Goal: Task Accomplishment & Management: Use online tool/utility

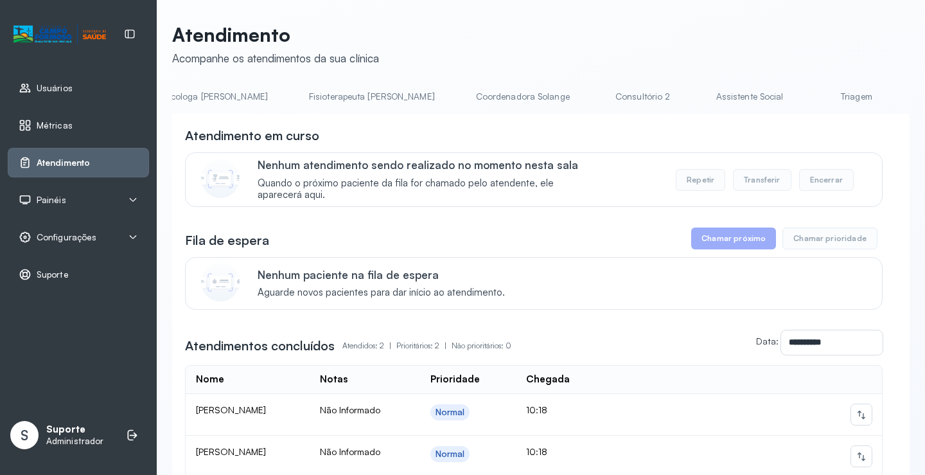
scroll to position [0, 673]
click at [806, 96] on link "Triagem" at bounding box center [851, 96] width 90 height 21
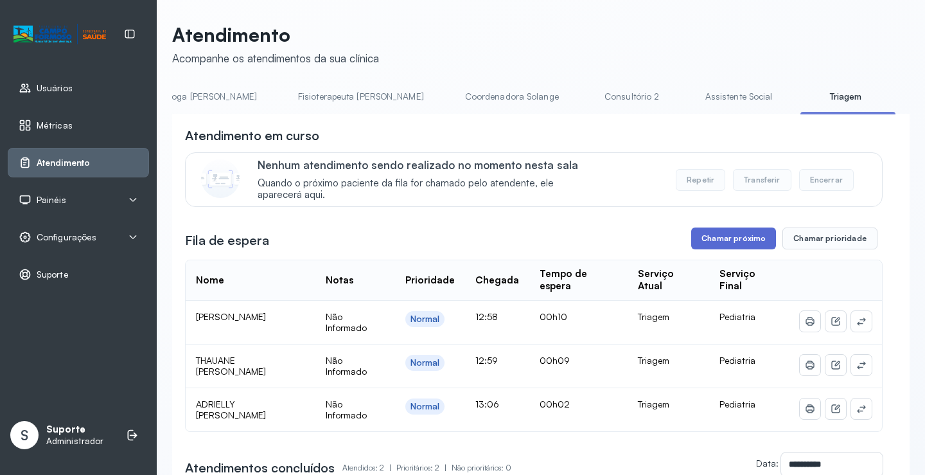
click at [725, 240] on button "Chamar próximo" at bounding box center [733, 238] width 85 height 22
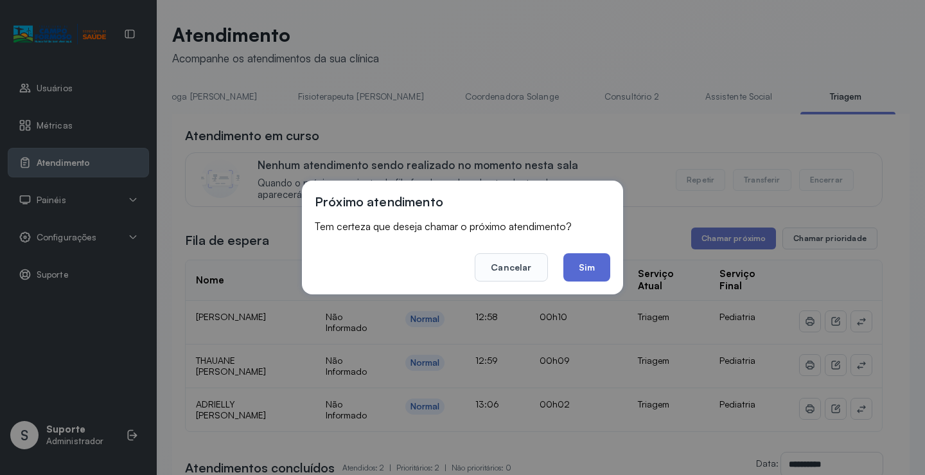
click at [591, 277] on div "Próximo atendimento Tem certeza que deseja chamar o próximo atendimento? Cancel…" at bounding box center [462, 238] width 321 height 114
click at [591, 265] on button "Sim" at bounding box center [587, 267] width 47 height 28
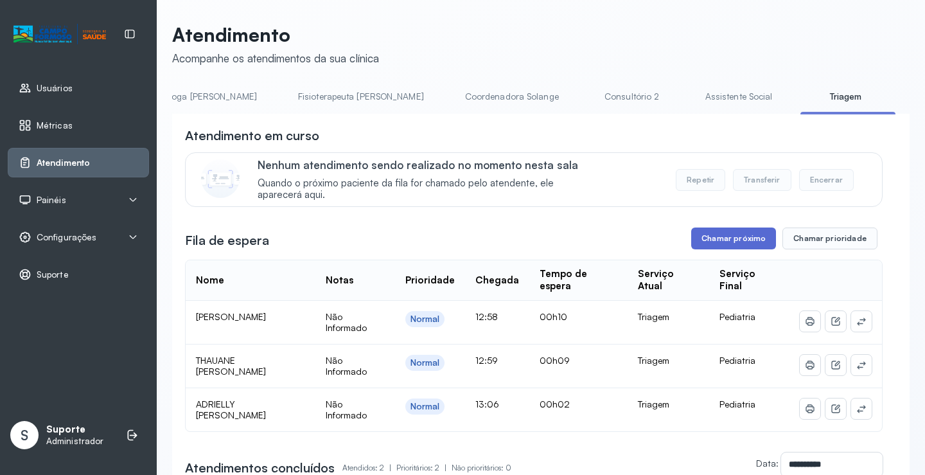
click at [726, 240] on button "Chamar próximo" at bounding box center [733, 238] width 85 height 22
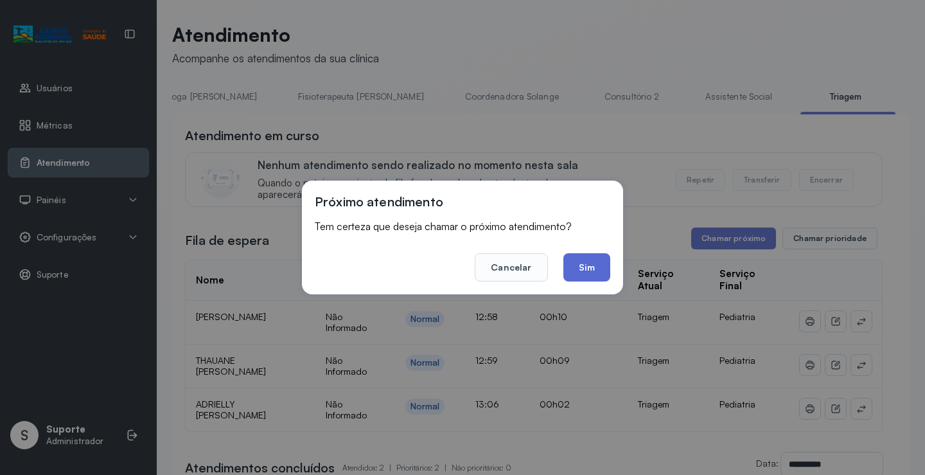
click at [587, 268] on button "Sim" at bounding box center [587, 267] width 47 height 28
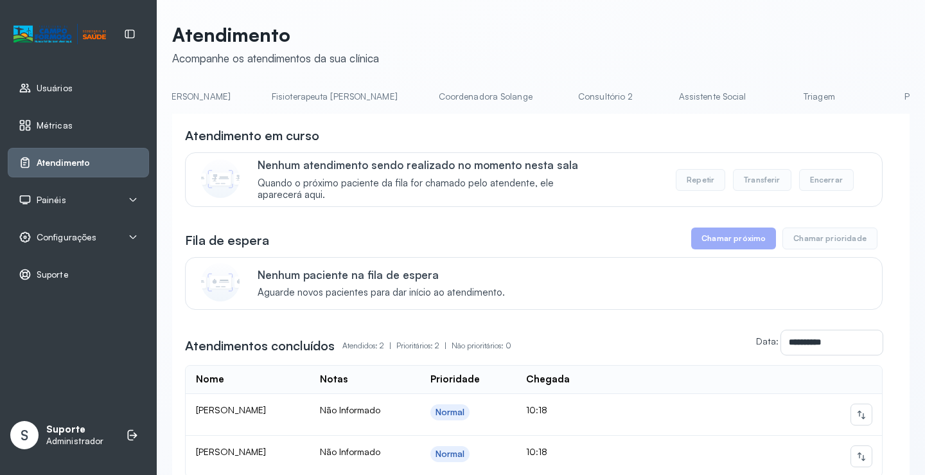
scroll to position [0, 826]
click at [652, 104] on link "Triagem" at bounding box center [697, 96] width 90 height 21
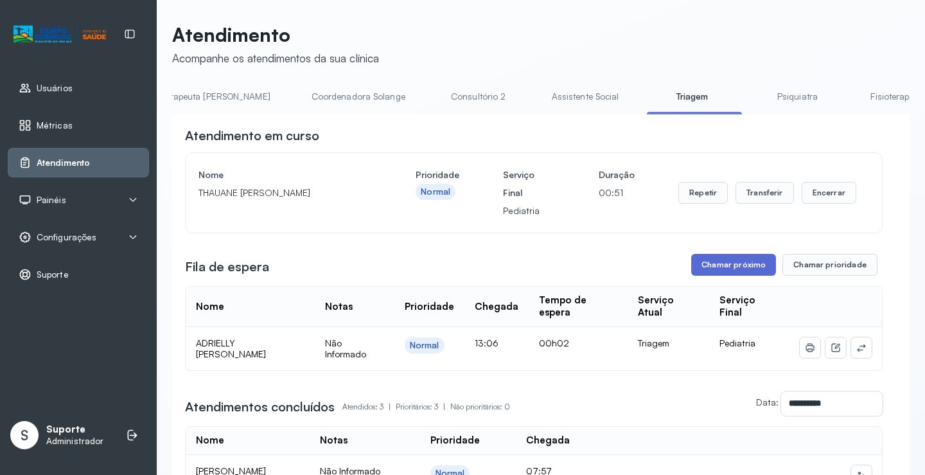
click at [728, 269] on button "Chamar próximo" at bounding box center [733, 265] width 85 height 22
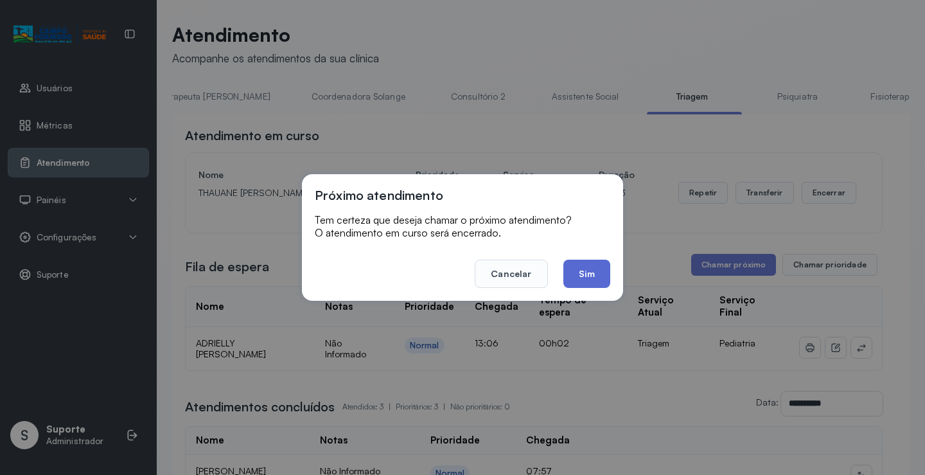
click at [576, 272] on button "Sim" at bounding box center [587, 274] width 47 height 28
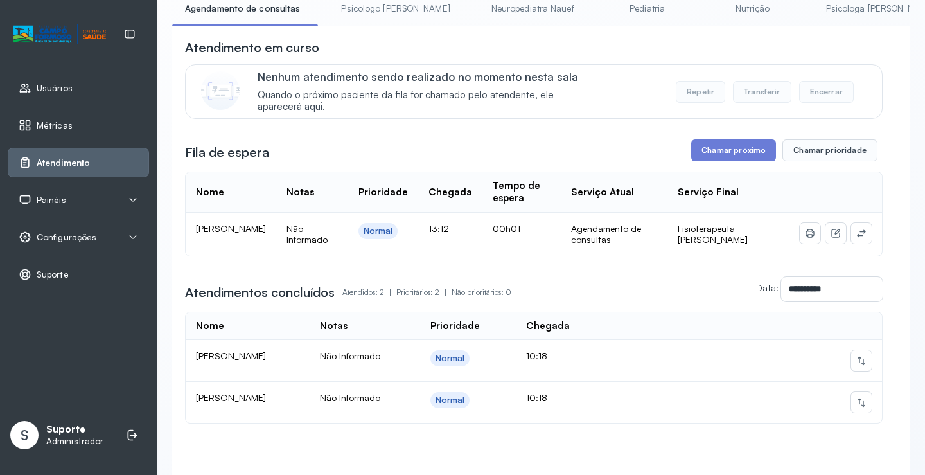
scroll to position [168, 0]
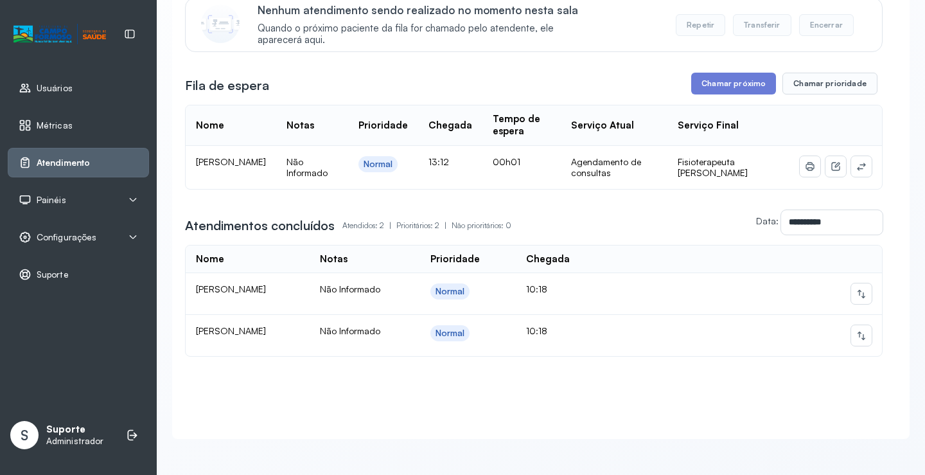
drag, startPoint x: 339, startPoint y: 322, endPoint x: 346, endPoint y: 441, distance: 119.1
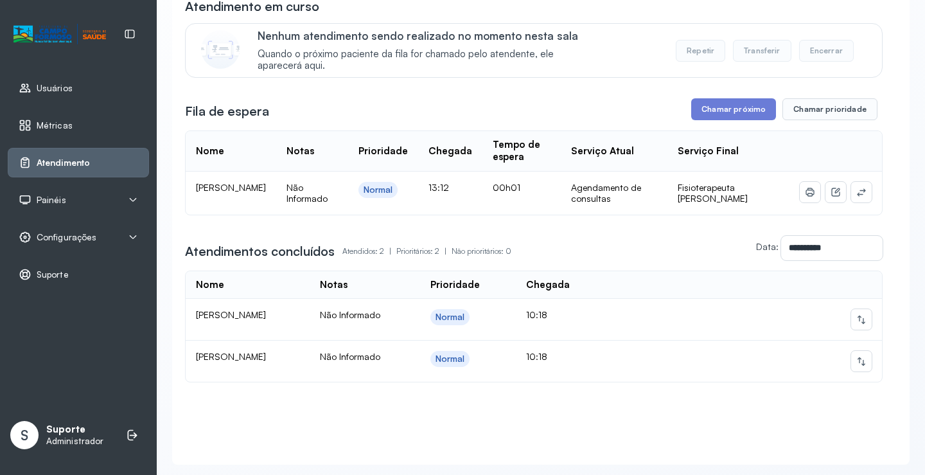
scroll to position [0, 0]
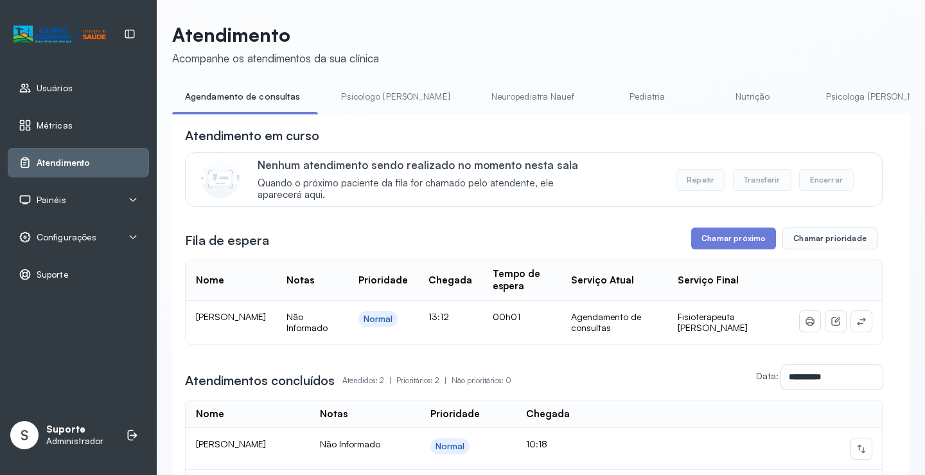
drag, startPoint x: 457, startPoint y: 374, endPoint x: 448, endPoint y: 319, distance: 56.0
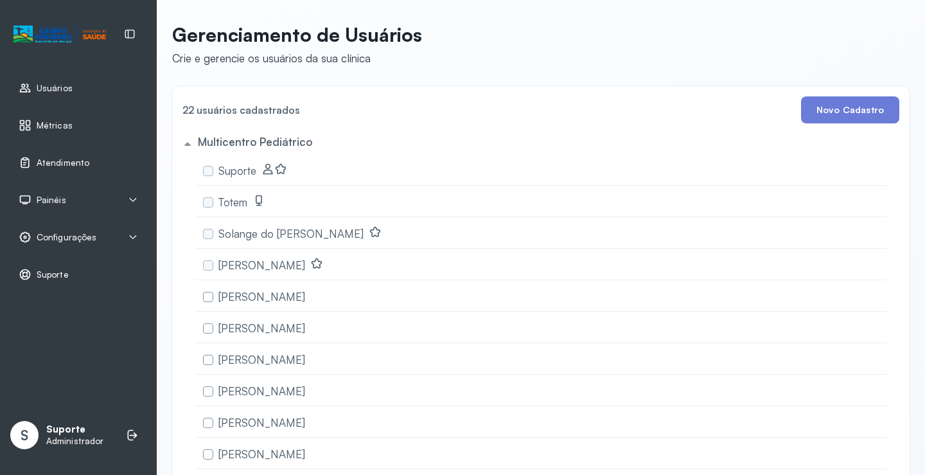
click at [59, 157] on span "Atendimento" at bounding box center [63, 162] width 53 height 11
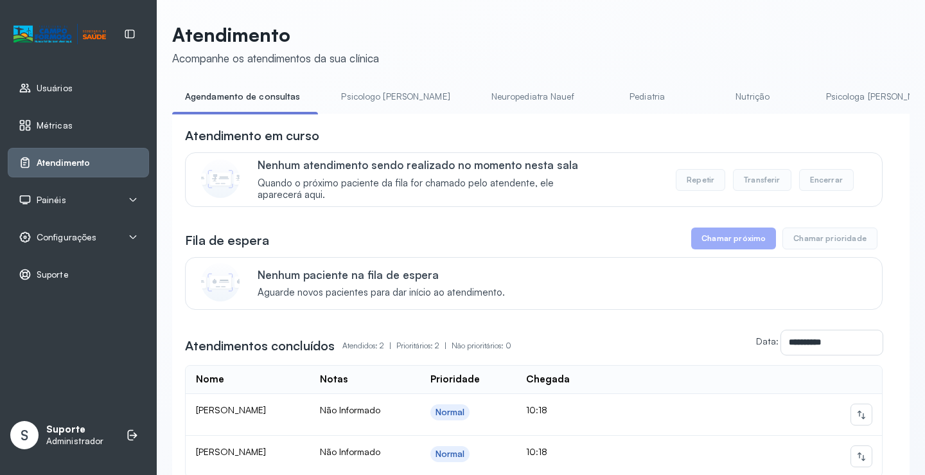
drag, startPoint x: 329, startPoint y: 118, endPoint x: 457, endPoint y: 124, distance: 128.0
click at [457, 124] on div "**********" at bounding box center [541, 337] width 738 height 446
drag, startPoint x: 380, startPoint y: 114, endPoint x: 435, endPoint y: 116, distance: 55.3
click at [435, 115] on div "Agendamento de consultas Psicologo Pedro Neuropediatra Nauef Pediatria Nutrição…" at bounding box center [541, 100] width 738 height 29
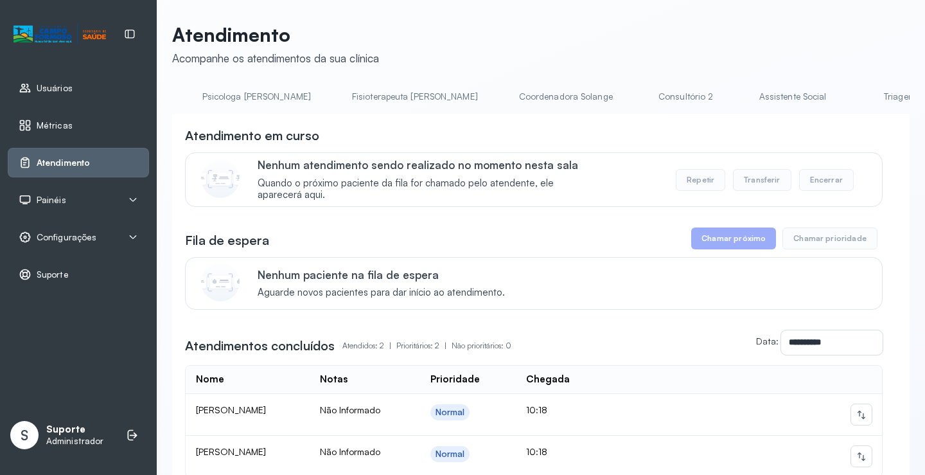
scroll to position [0, 742]
click at [737, 94] on link "Triagem" at bounding box center [782, 96] width 90 height 21
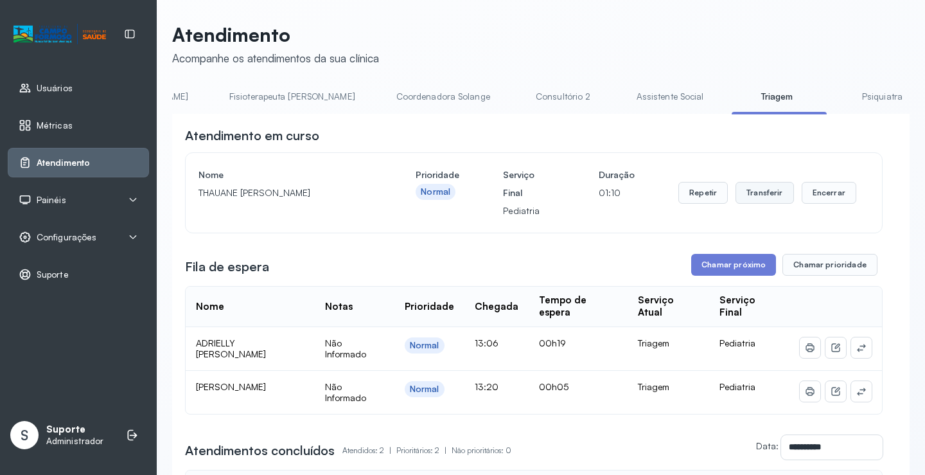
click at [760, 200] on button "Transferir" at bounding box center [765, 193] width 58 height 22
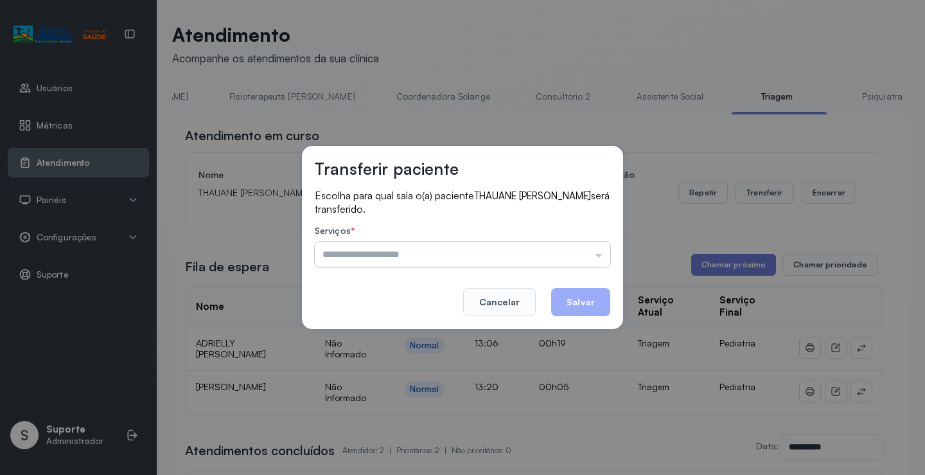
click at [598, 257] on input "text" at bounding box center [463, 255] width 296 height 26
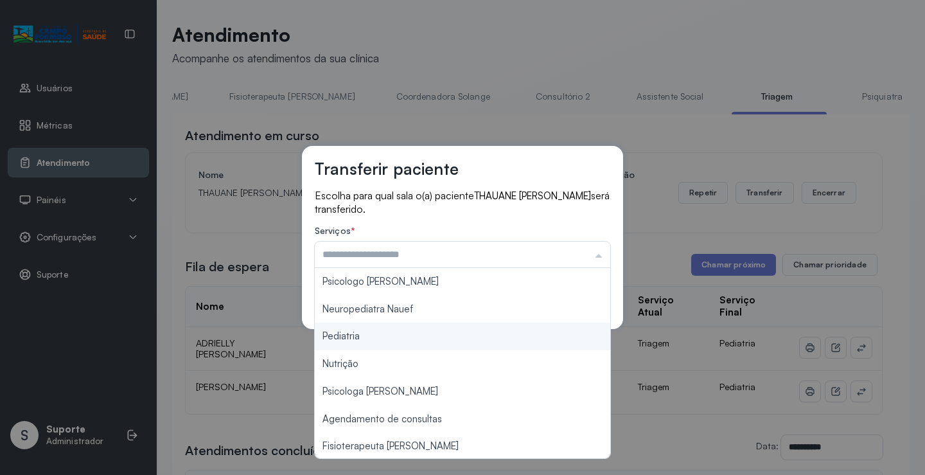
type input "*********"
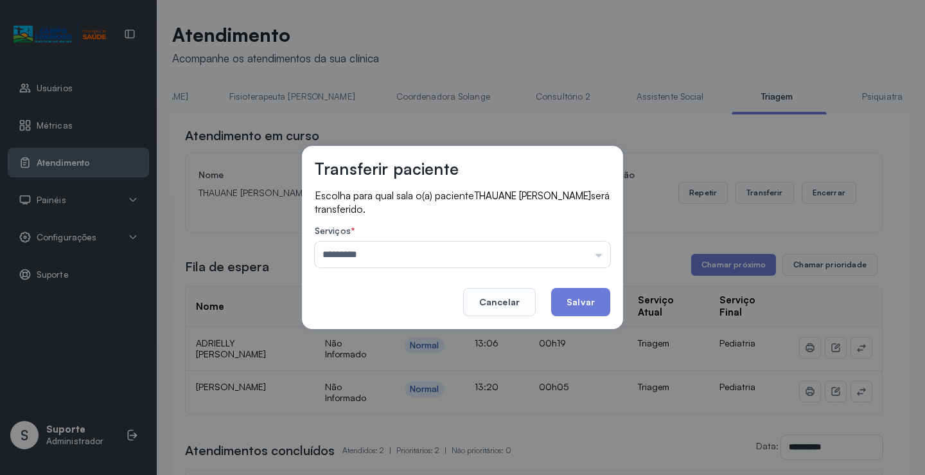
click at [384, 334] on div "Transferir paciente Escolha para qual sala o(a) paciente THAUANE SOPHIA SANTOS …" at bounding box center [462, 237] width 925 height 475
click at [575, 298] on button "Salvar" at bounding box center [580, 302] width 59 height 28
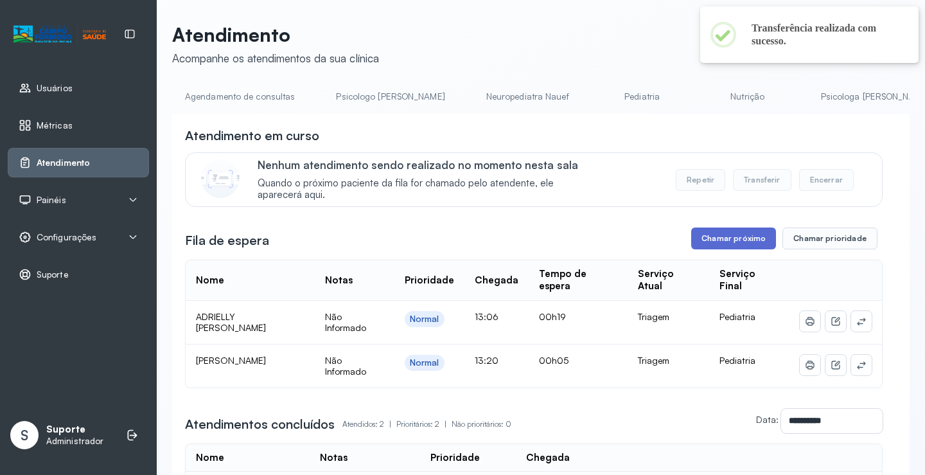
click at [733, 244] on button "Chamar próximo" at bounding box center [733, 238] width 85 height 22
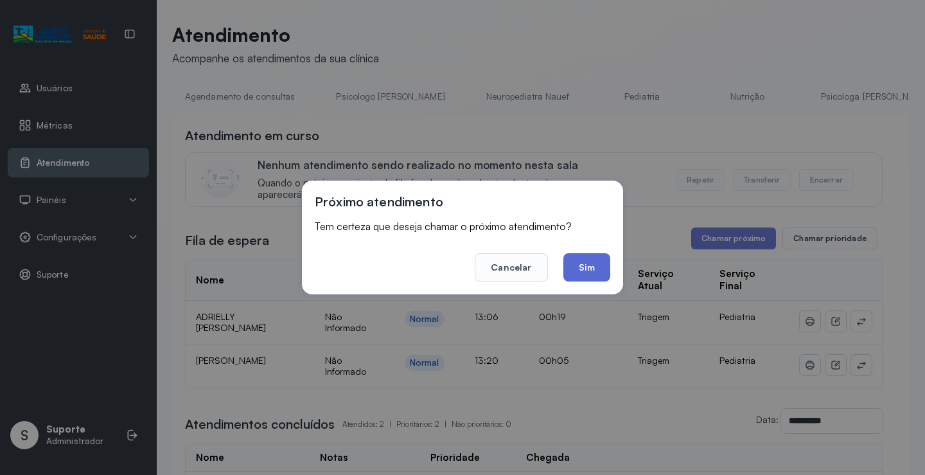
click at [582, 268] on button "Sim" at bounding box center [587, 267] width 47 height 28
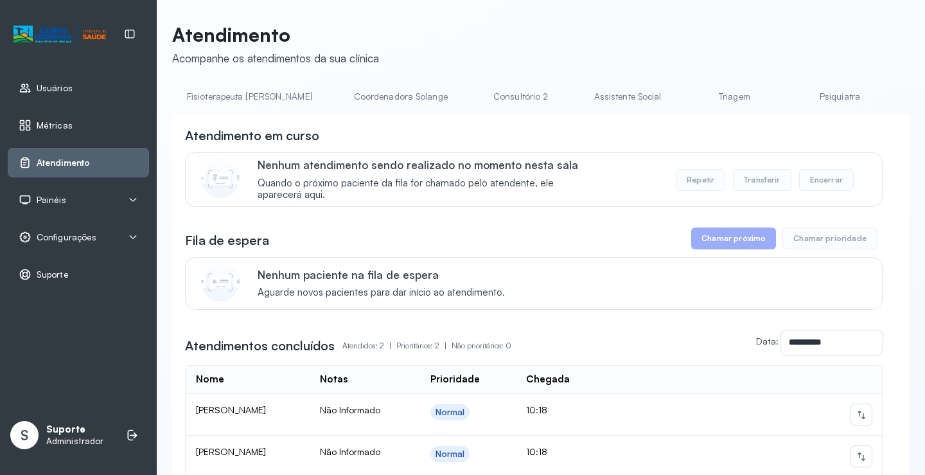
scroll to position [0, 809]
click at [670, 94] on link "Triagem" at bounding box center [715, 96] width 90 height 21
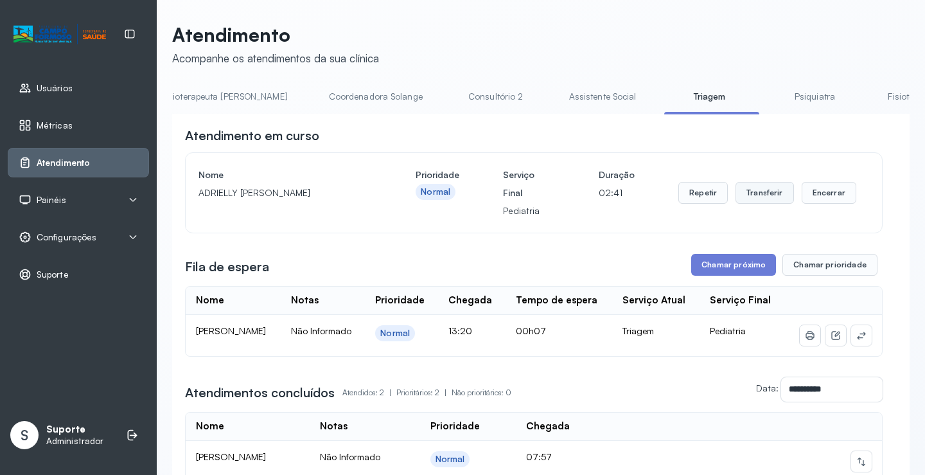
click at [769, 195] on button "Transferir" at bounding box center [765, 193] width 58 height 22
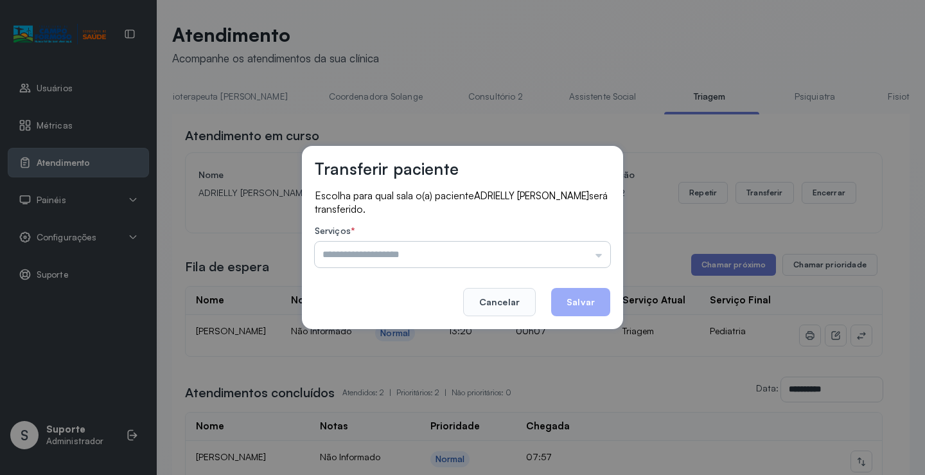
click at [600, 256] on input "text" at bounding box center [463, 255] width 296 height 26
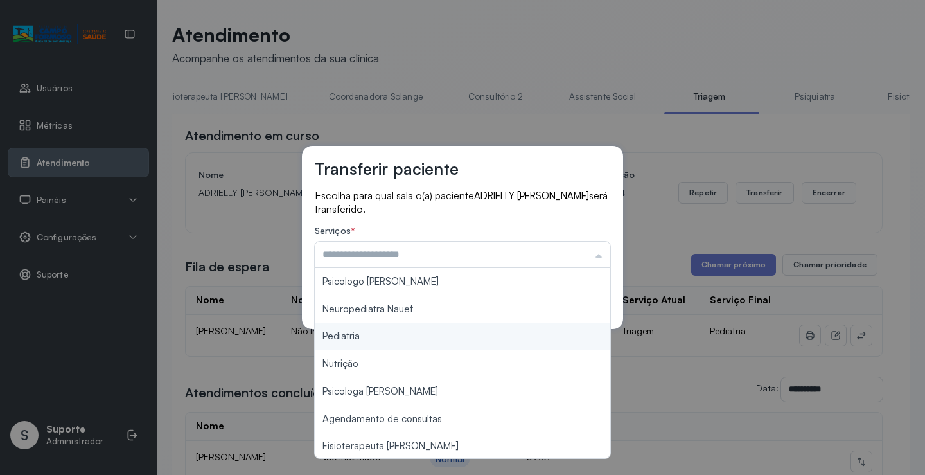
type input "*********"
click at [364, 334] on div "Transferir paciente Escolha para qual sala o(a) paciente ADRIELLY NUNES SANTANA…" at bounding box center [462, 237] width 925 height 475
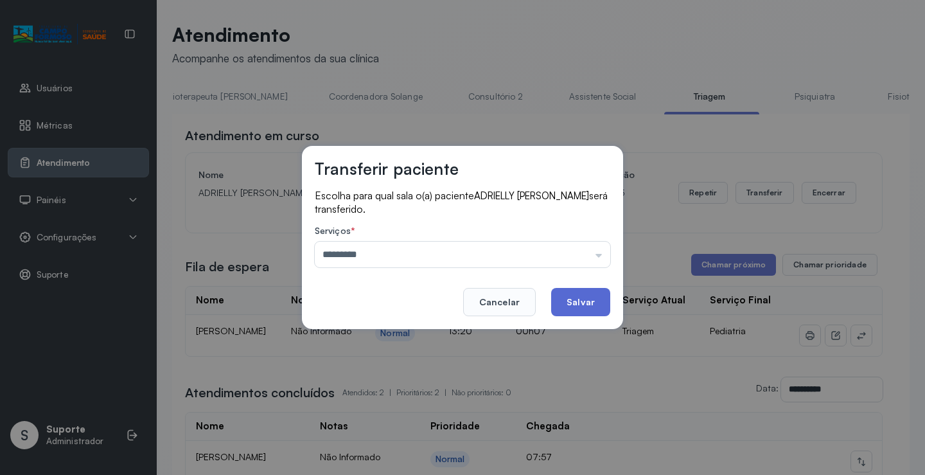
click at [579, 304] on button "Salvar" at bounding box center [580, 302] width 59 height 28
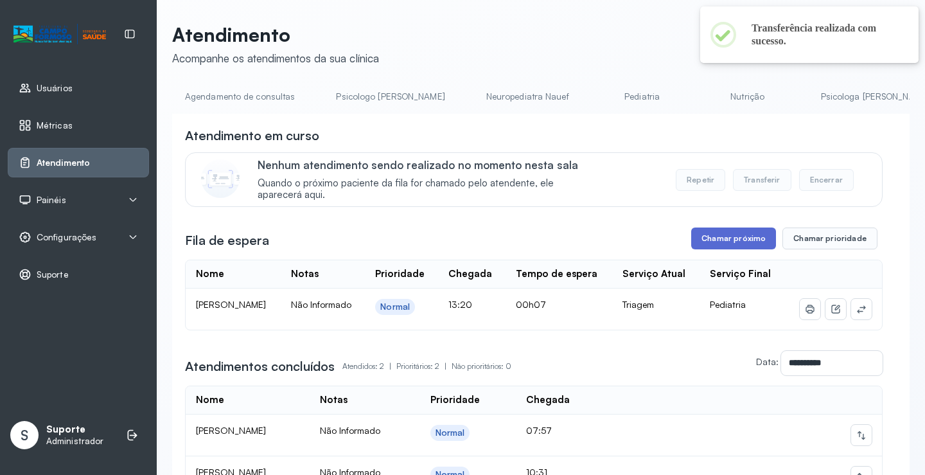
click at [733, 243] on button "Chamar próximo" at bounding box center [733, 238] width 85 height 22
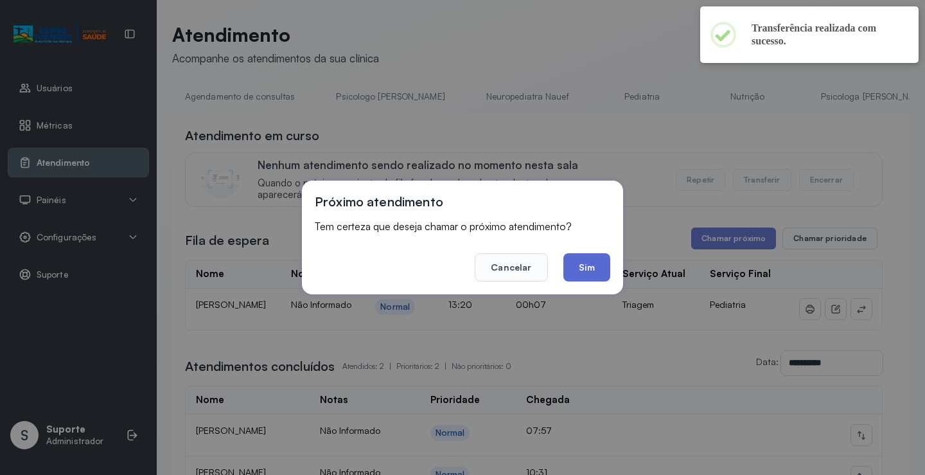
click at [589, 269] on button "Sim" at bounding box center [587, 267] width 47 height 28
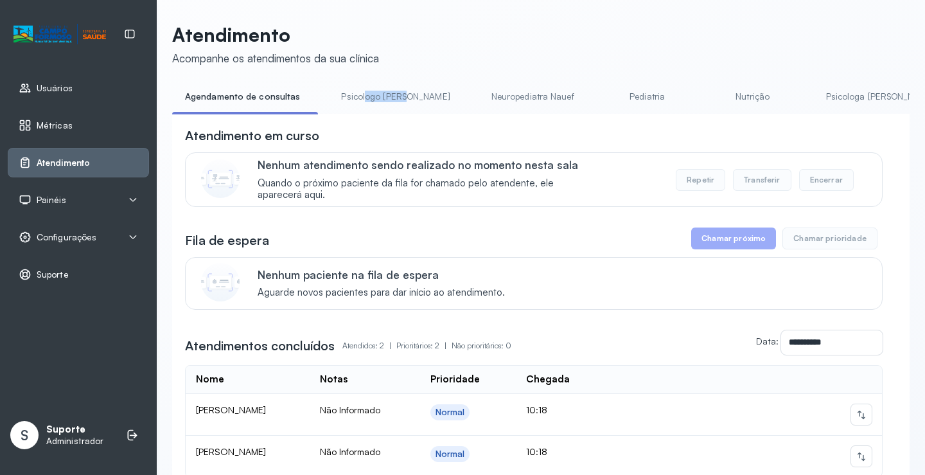
drag, startPoint x: 360, startPoint y: 113, endPoint x: 399, endPoint y: 115, distance: 39.2
click at [399, 115] on div "Agendamento de consultas Psicologo [PERSON_NAME] Nauef Pediatria Nutrição Psico…" at bounding box center [541, 100] width 738 height 29
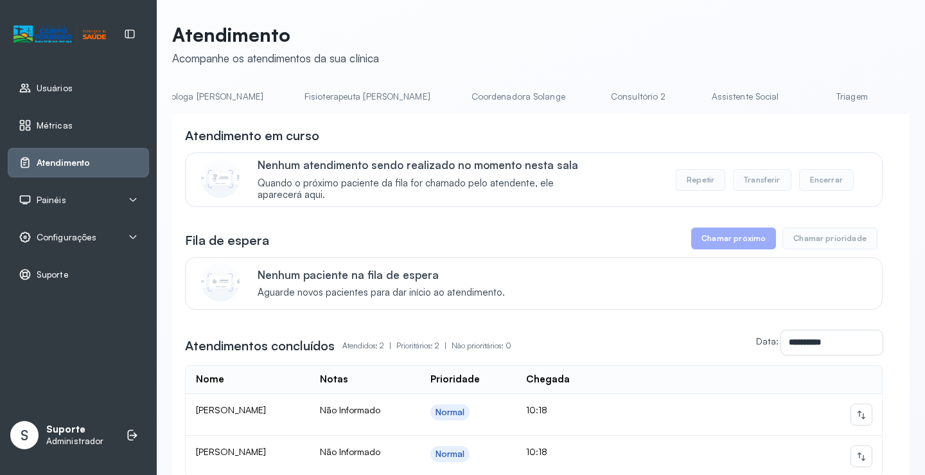
scroll to position [0, 673]
click at [805, 97] on link "Triagem" at bounding box center [850, 96] width 90 height 21
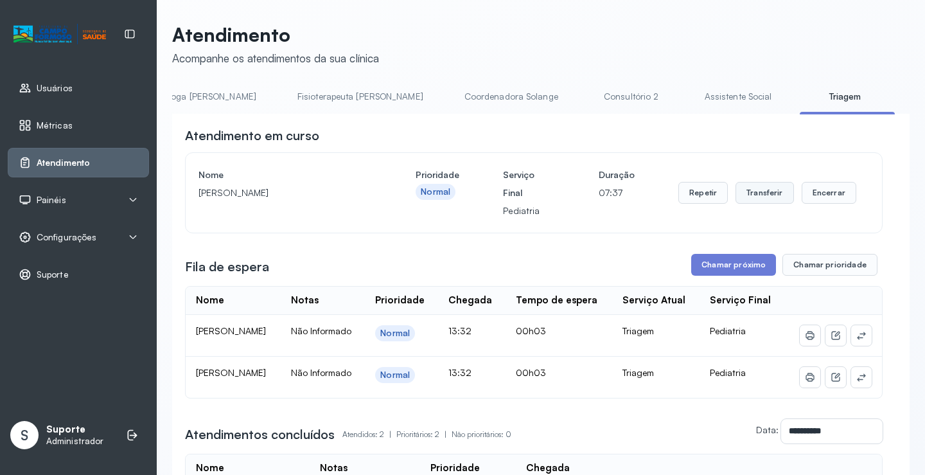
click at [764, 193] on button "Transferir" at bounding box center [765, 193] width 58 height 22
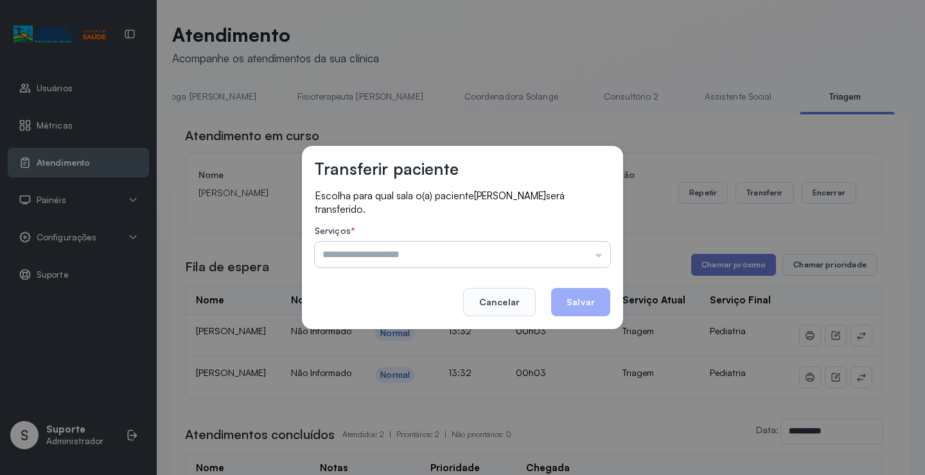
click at [599, 254] on input "text" at bounding box center [463, 255] width 296 height 26
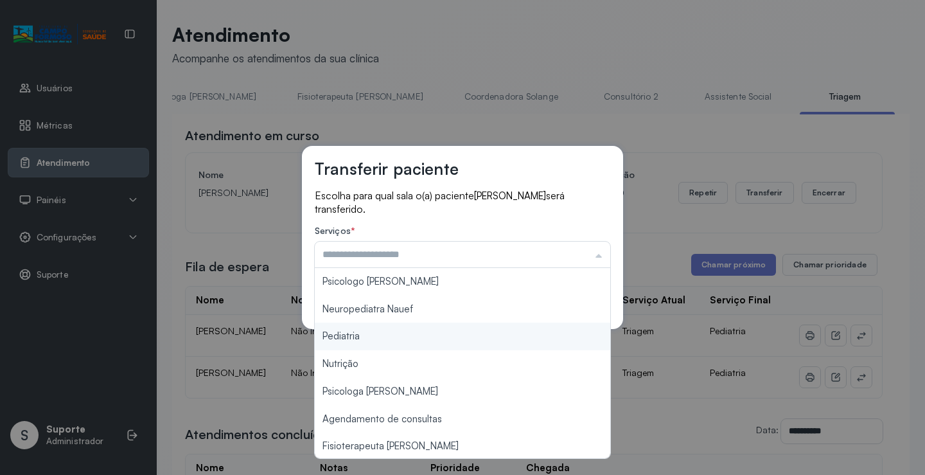
type input "*********"
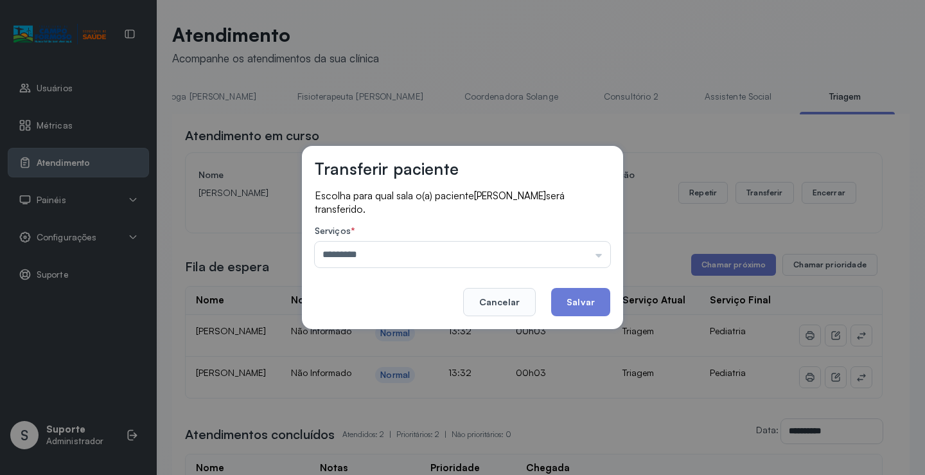
drag, startPoint x: 359, startPoint y: 336, endPoint x: 371, endPoint y: 334, distance: 12.4
click at [361, 336] on div "Transferir paciente Escolha para qual sala o(a) paciente DAVI LUCCA SOARES DE P…" at bounding box center [462, 237] width 925 height 475
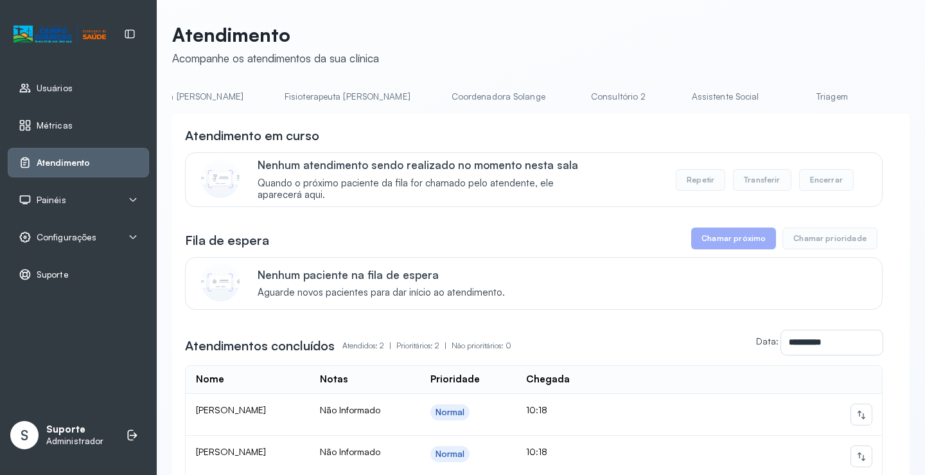
scroll to position [0, 760]
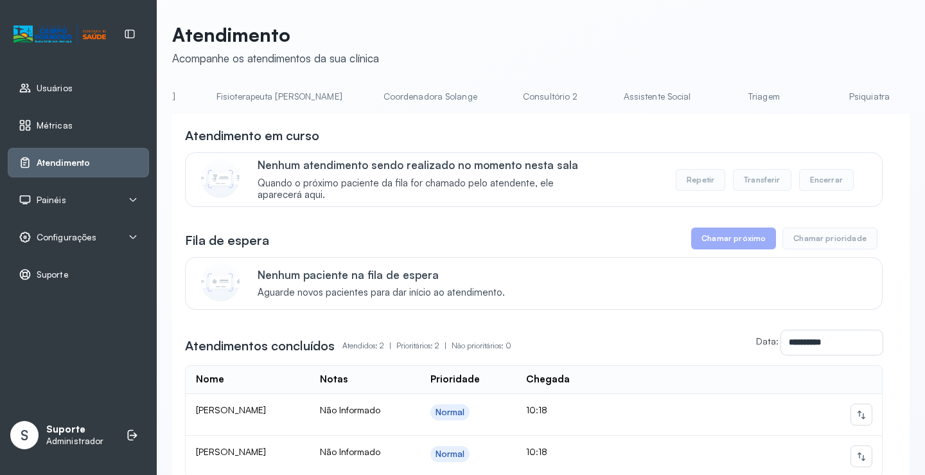
click at [719, 96] on link "Triagem" at bounding box center [764, 96] width 90 height 21
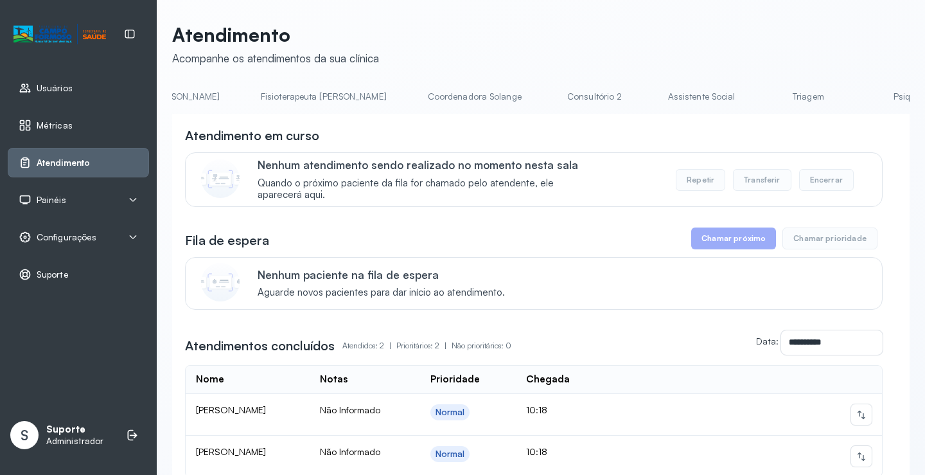
scroll to position [0, 781]
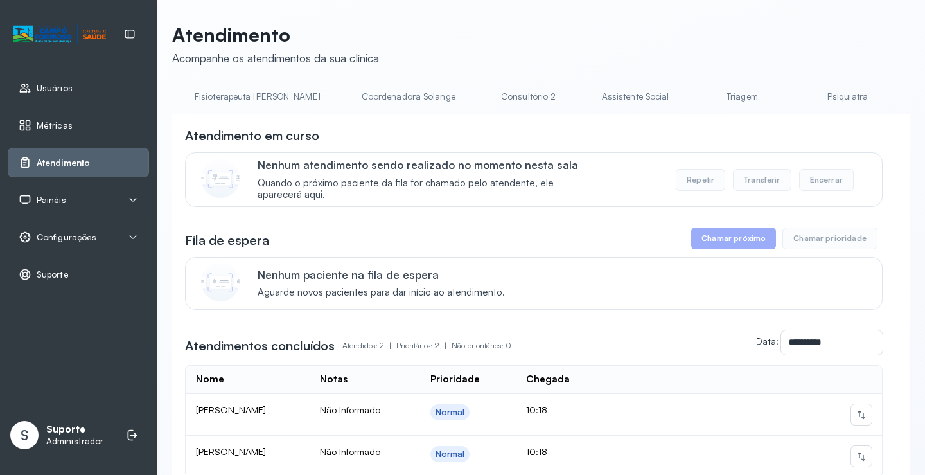
click at [697, 96] on link "Triagem" at bounding box center [742, 96] width 90 height 21
click at [824, 94] on link "Triagem" at bounding box center [869, 96] width 90 height 21
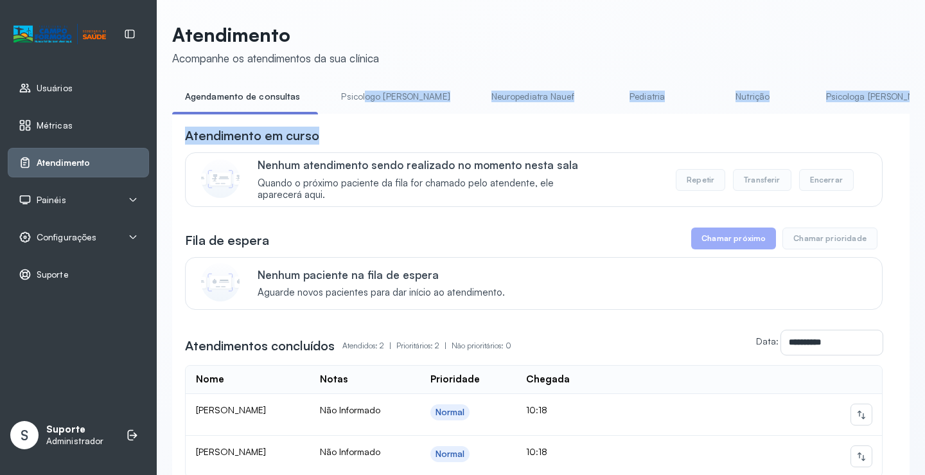
drag, startPoint x: 361, startPoint y: 114, endPoint x: 514, endPoint y: 129, distance: 154.3
click at [514, 129] on div "**********" at bounding box center [541, 323] width 738 height 474
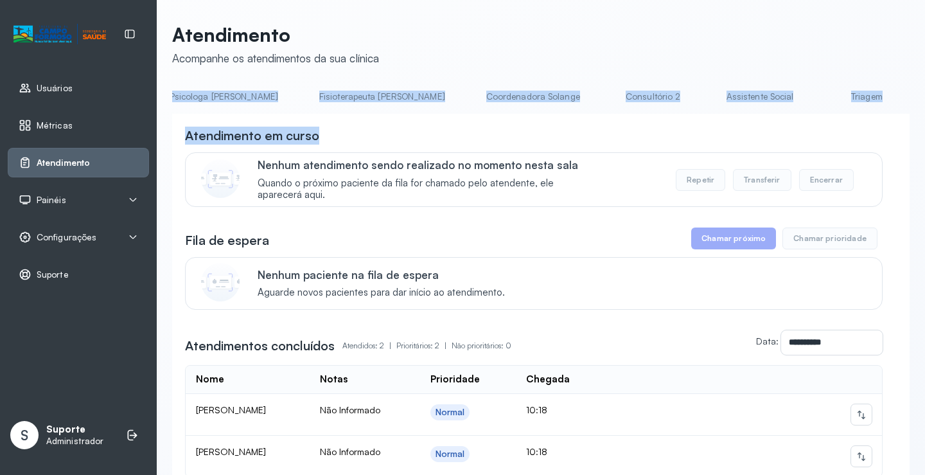
scroll to position [0, 736]
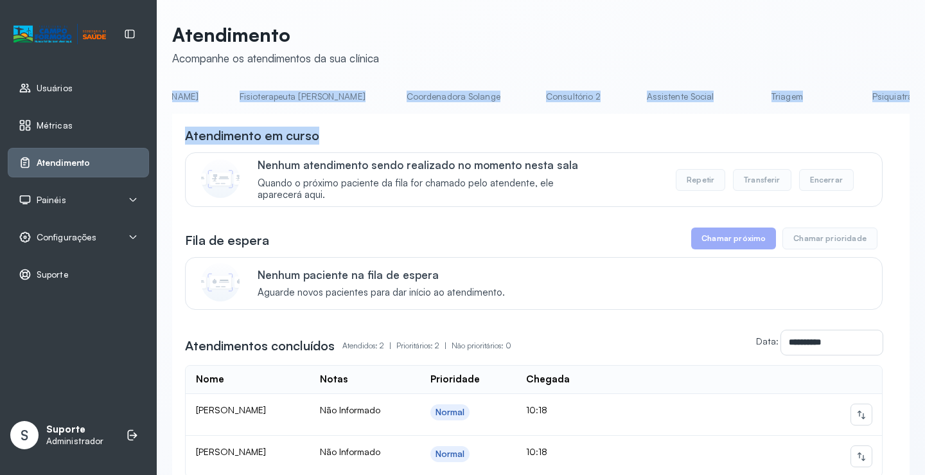
click at [742, 94] on link "Triagem" at bounding box center [787, 96] width 90 height 21
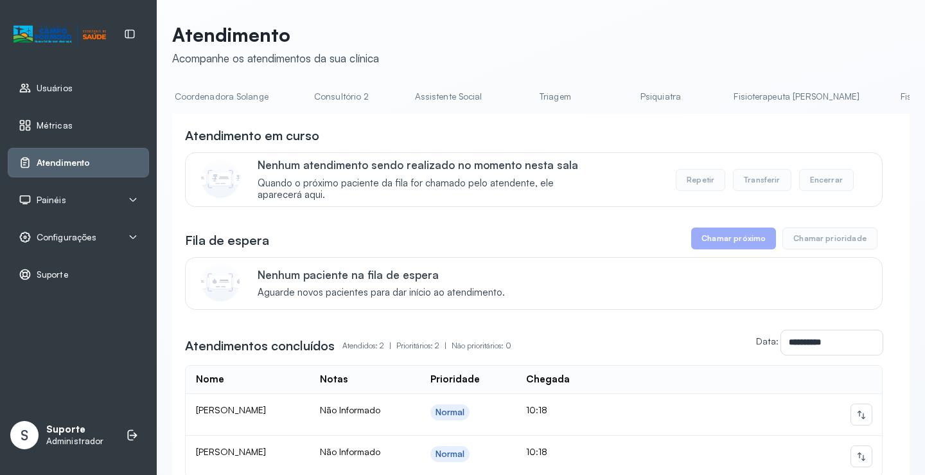
scroll to position [0, 978]
click at [501, 98] on link "Triagem" at bounding box center [546, 96] width 90 height 21
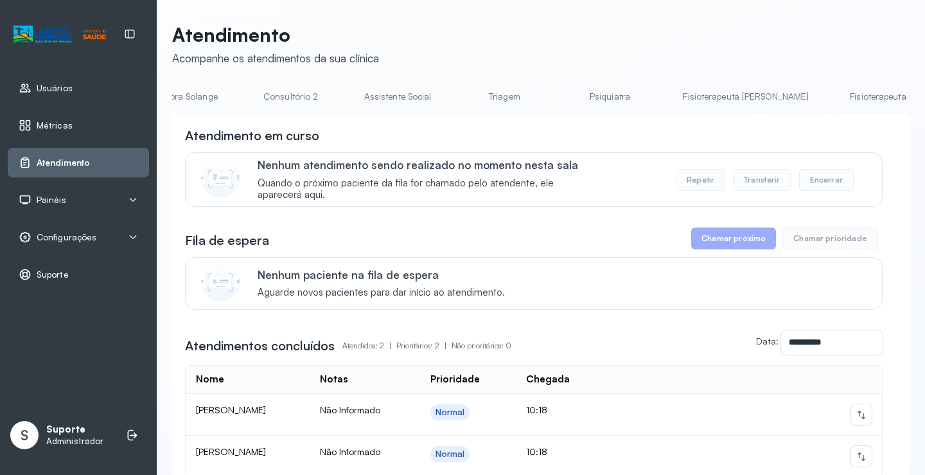
scroll to position [0, 1022]
click at [456, 102] on link "Triagem" at bounding box center [501, 96] width 90 height 21
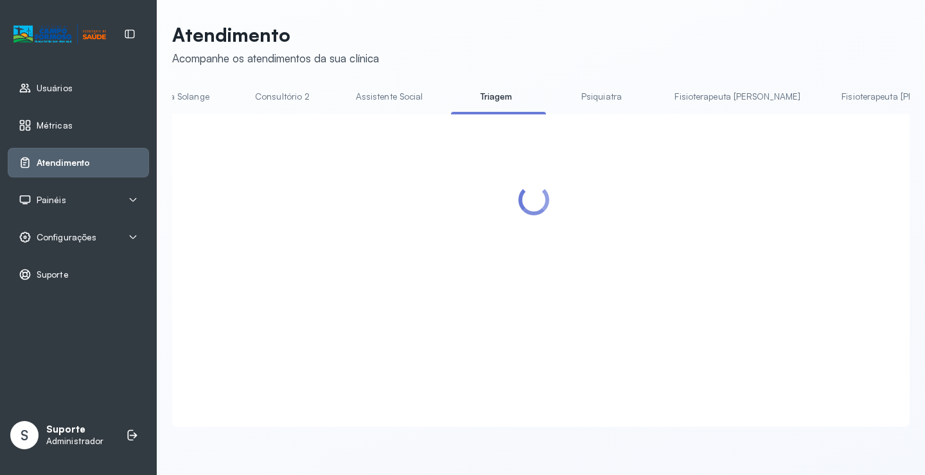
scroll to position [0, 1019]
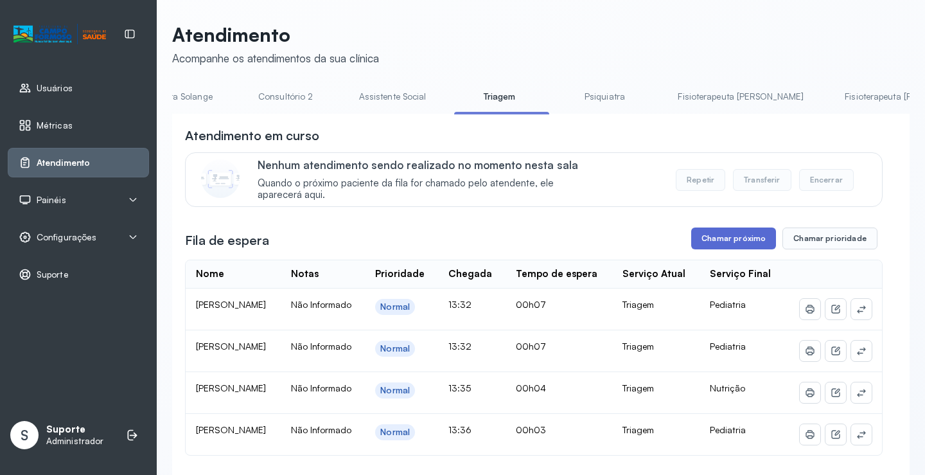
click at [738, 240] on button "Chamar próximo" at bounding box center [733, 238] width 85 height 22
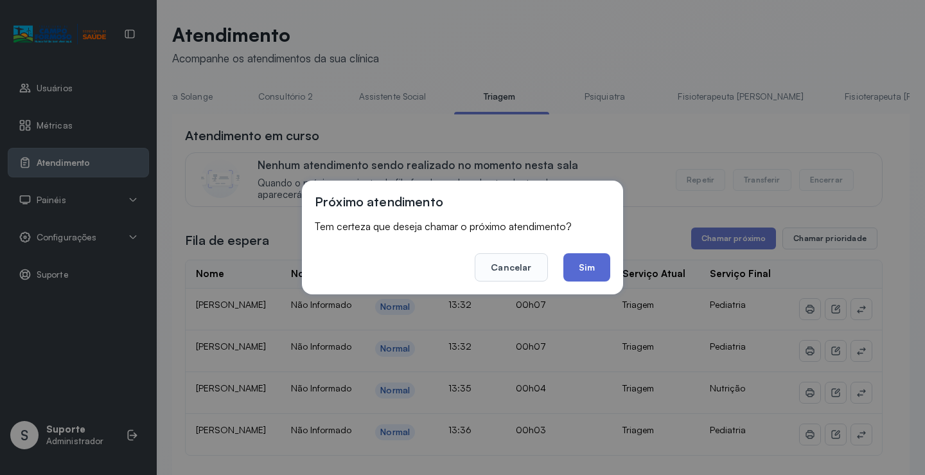
click at [582, 264] on button "Sim" at bounding box center [587, 267] width 47 height 28
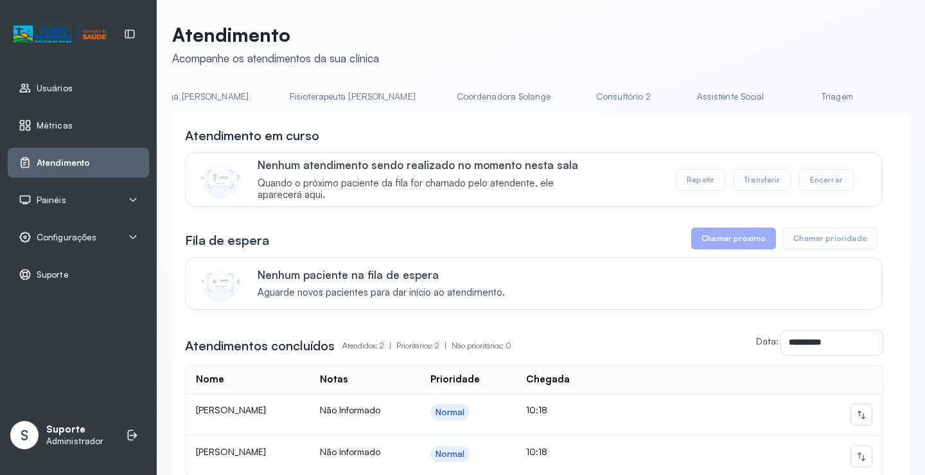
scroll to position [0, 796]
click at [683, 98] on link "Triagem" at bounding box center [728, 96] width 90 height 21
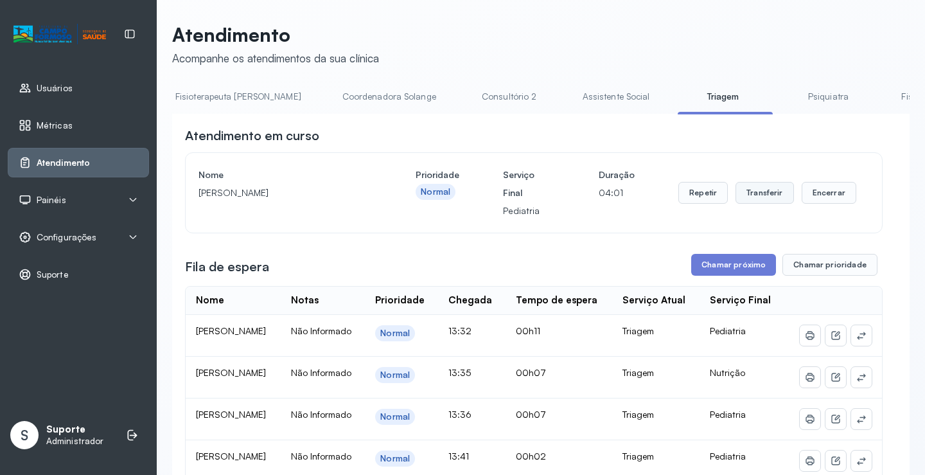
click at [758, 204] on button "Transferir" at bounding box center [765, 193] width 58 height 22
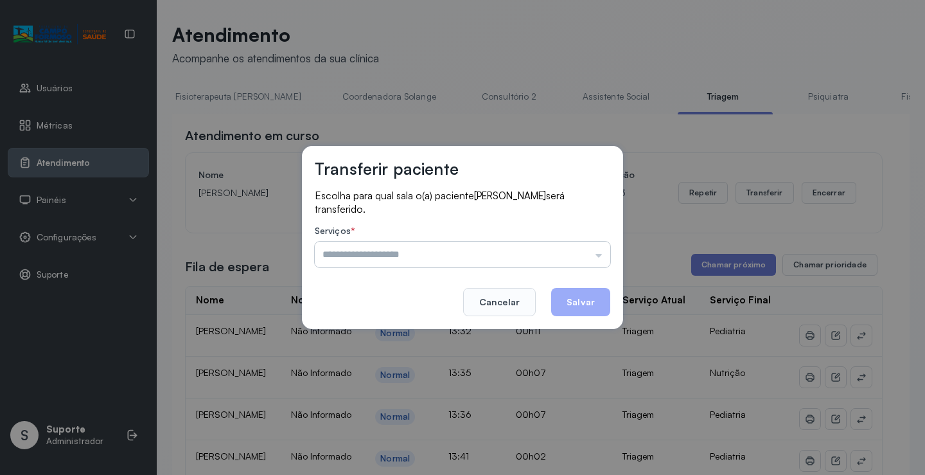
click at [600, 257] on input "text" at bounding box center [463, 255] width 296 height 26
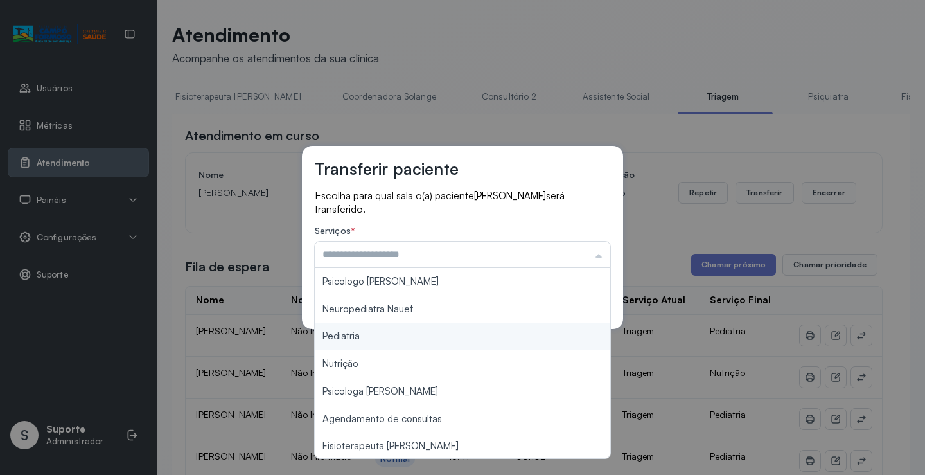
type input "*********"
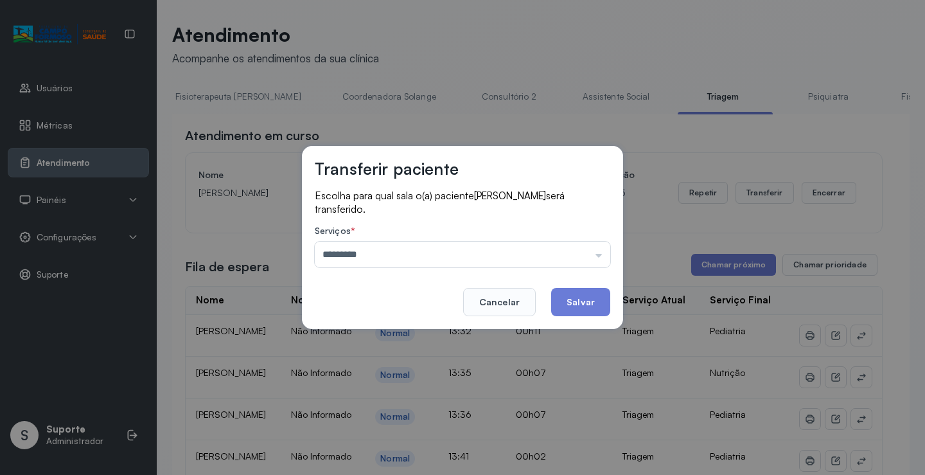
click at [375, 332] on div "Transferir paciente Escolha para qual sala o(a) paciente MARIA HELLENA FARIAS R…" at bounding box center [462, 237] width 925 height 475
click at [588, 303] on button "Salvar" at bounding box center [580, 302] width 59 height 28
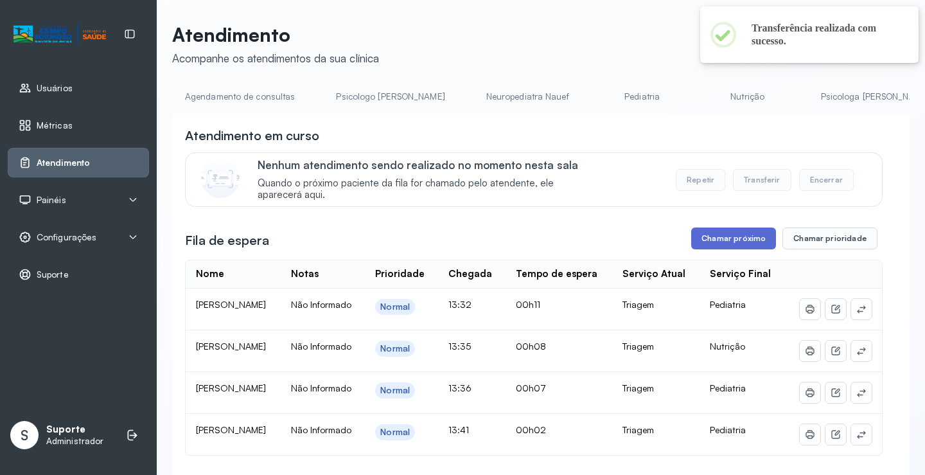
click at [740, 242] on button "Chamar próximo" at bounding box center [733, 238] width 85 height 22
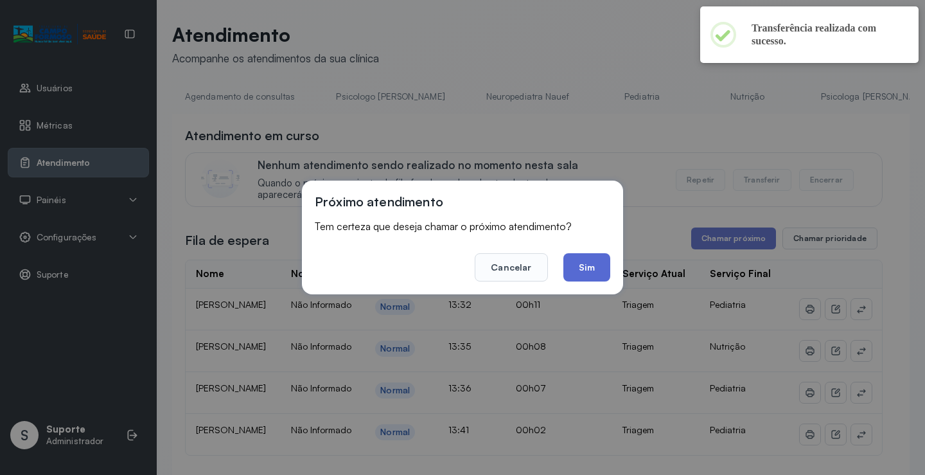
click at [596, 277] on button "Sim" at bounding box center [587, 267] width 47 height 28
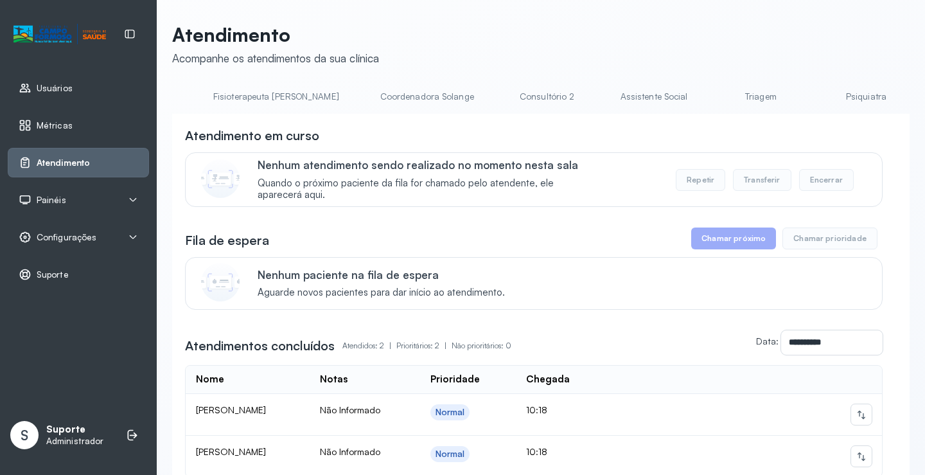
scroll to position [0, 776]
click at [702, 94] on link "Triagem" at bounding box center [747, 96] width 90 height 21
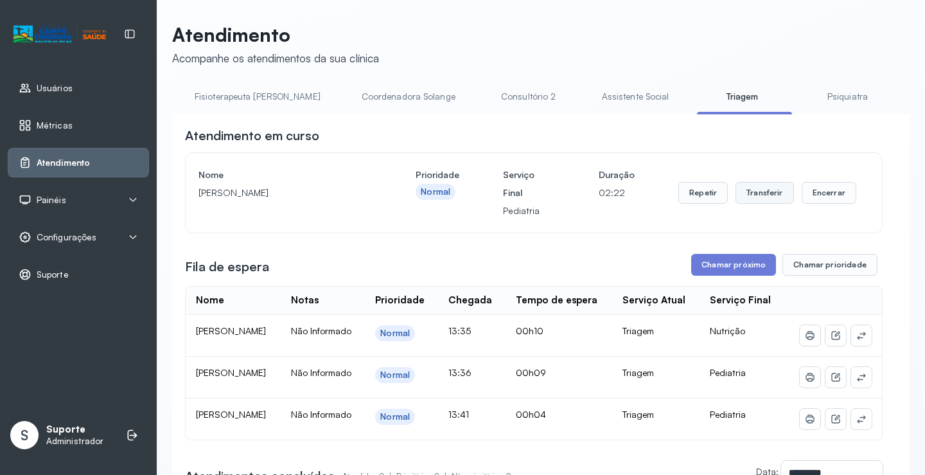
click at [763, 199] on button "Transferir" at bounding box center [765, 193] width 58 height 22
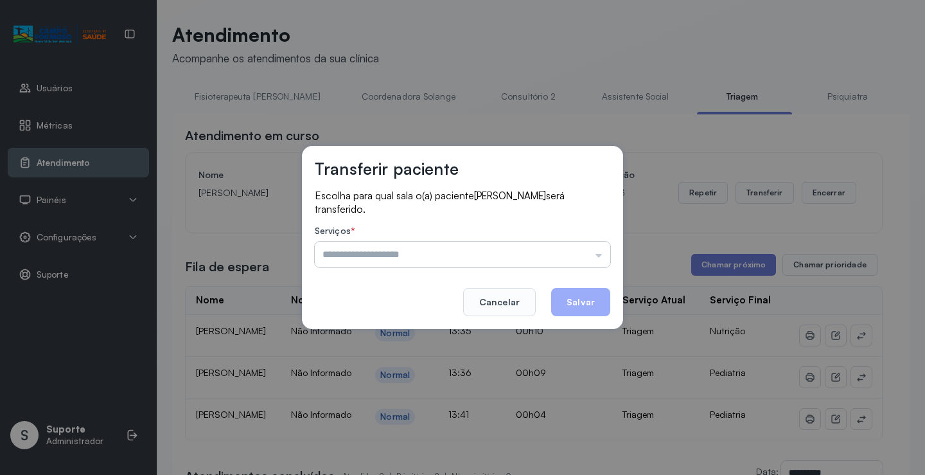
click at [597, 255] on input "text" at bounding box center [463, 255] width 296 height 26
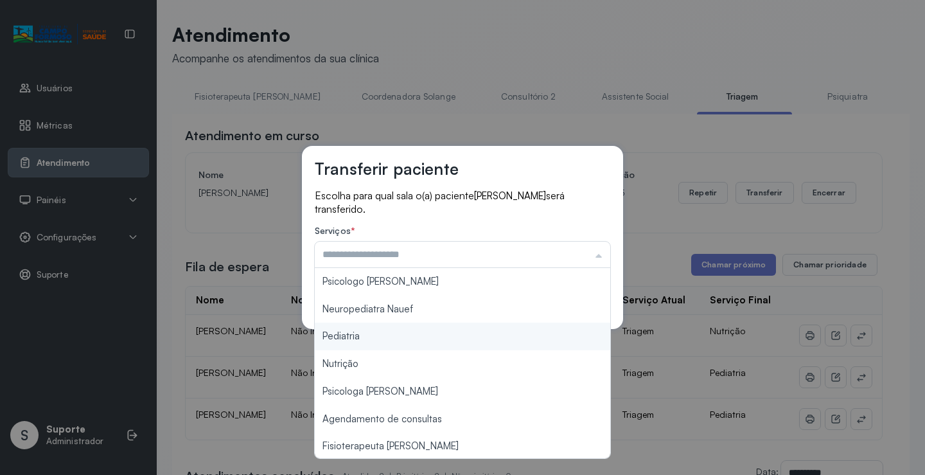
type input "*********"
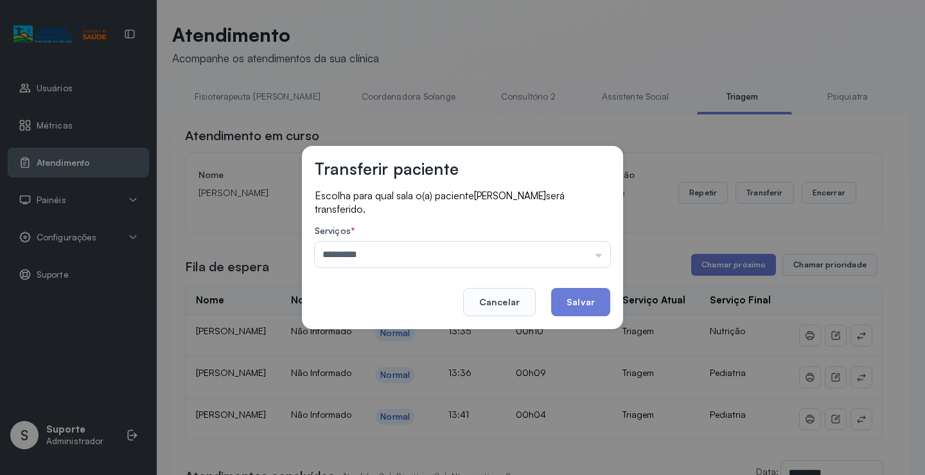
drag, startPoint x: 388, startPoint y: 339, endPoint x: 452, endPoint y: 324, distance: 66.1
click at [393, 334] on div "Transferir paciente Escolha para qual sala o(a) paciente [PERSON_NAME] será tra…" at bounding box center [462, 237] width 925 height 475
click at [580, 299] on button "Salvar" at bounding box center [580, 302] width 59 height 28
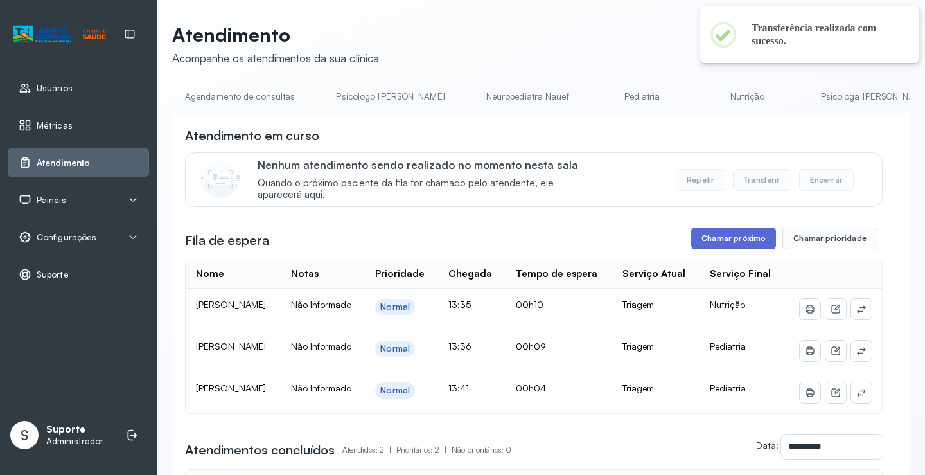
click at [740, 242] on button "Chamar próximo" at bounding box center [733, 238] width 85 height 22
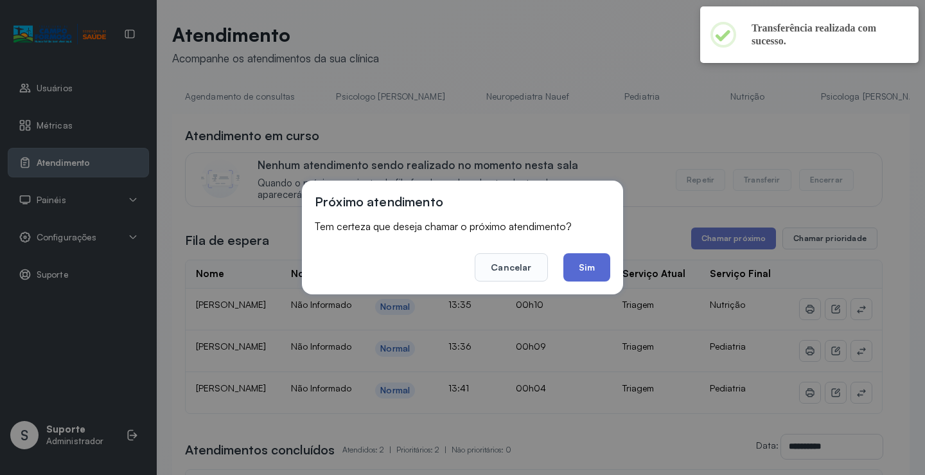
click at [580, 266] on button "Sim" at bounding box center [587, 267] width 47 height 28
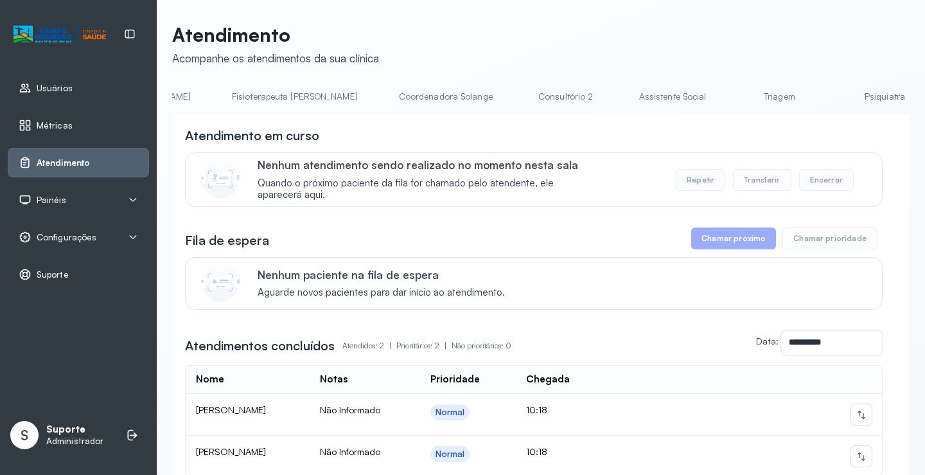
scroll to position [0, 745]
click at [734, 96] on link "Triagem" at bounding box center [779, 96] width 90 height 21
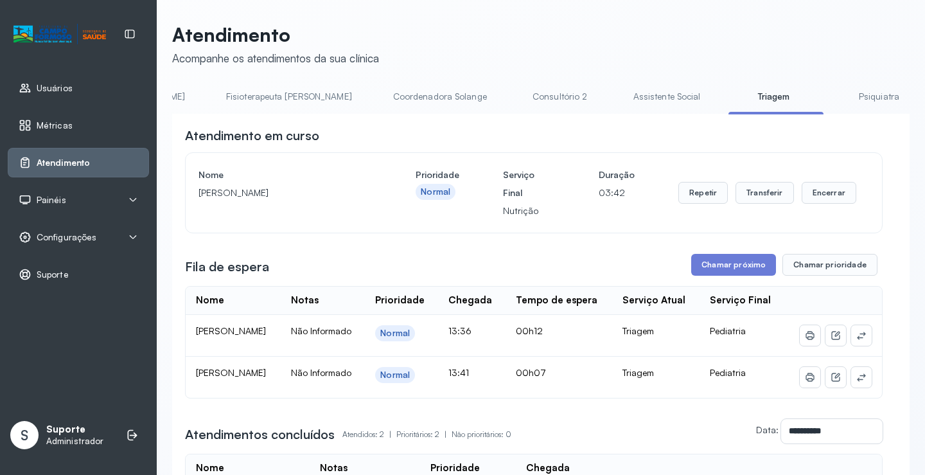
click at [765, 198] on button "Transferir" at bounding box center [765, 193] width 58 height 22
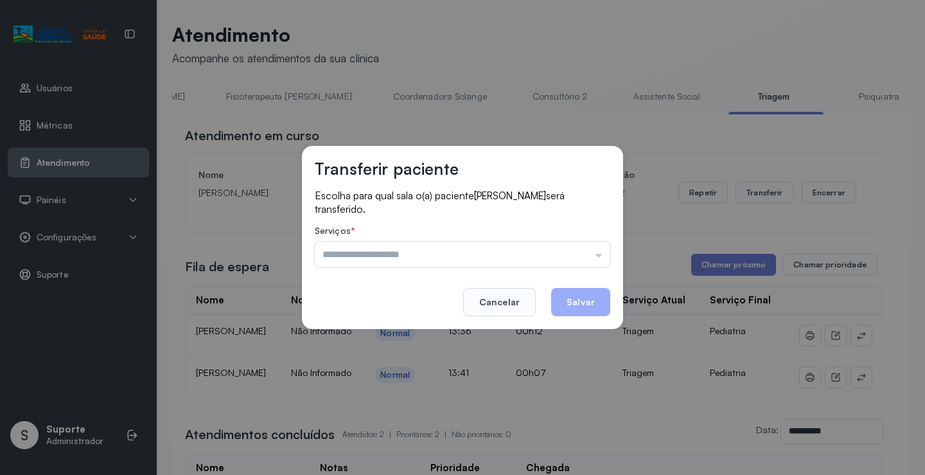
click at [765, 193] on div "Transferir paciente Escolha para qual sala o(a) paciente Isis Kamily Sousa Silv…" at bounding box center [462, 237] width 925 height 475
click at [771, 199] on div "Transferir paciente Escolha para qual sala o(a) paciente Isis Kamily Sousa Silv…" at bounding box center [462, 237] width 925 height 475
click at [724, 150] on div "Transferir paciente Escolha para qual sala o(a) paciente Isis Kamily Sousa Silv…" at bounding box center [462, 237] width 925 height 475
click at [600, 259] on input "text" at bounding box center [463, 255] width 296 height 26
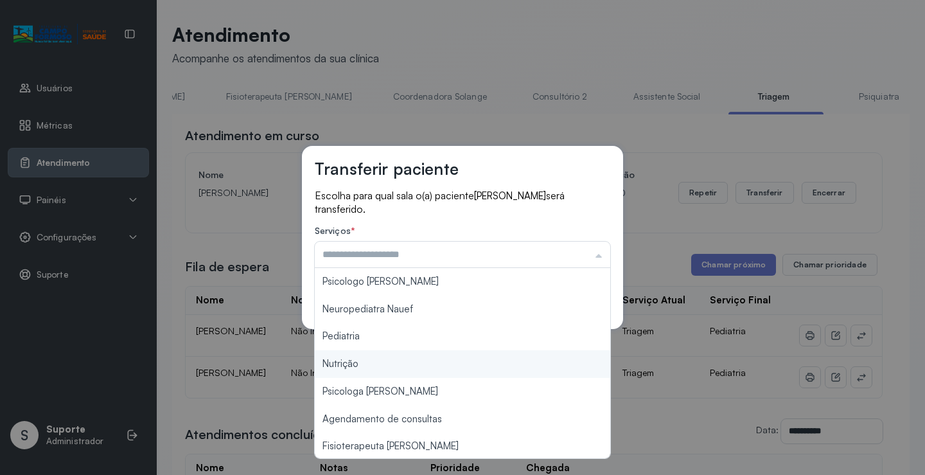
type input "********"
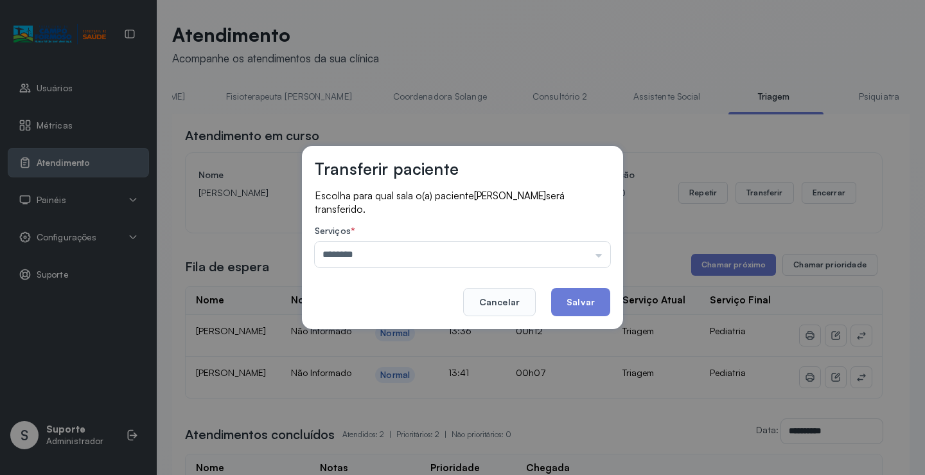
drag, startPoint x: 389, startPoint y: 366, endPoint x: 398, endPoint y: 367, distance: 9.1
click at [395, 367] on div "Transferir paciente Escolha para qual sala o(a) paciente Isis Kamily Sousa Silv…" at bounding box center [462, 237] width 925 height 475
click at [584, 301] on button "Salvar" at bounding box center [580, 302] width 59 height 28
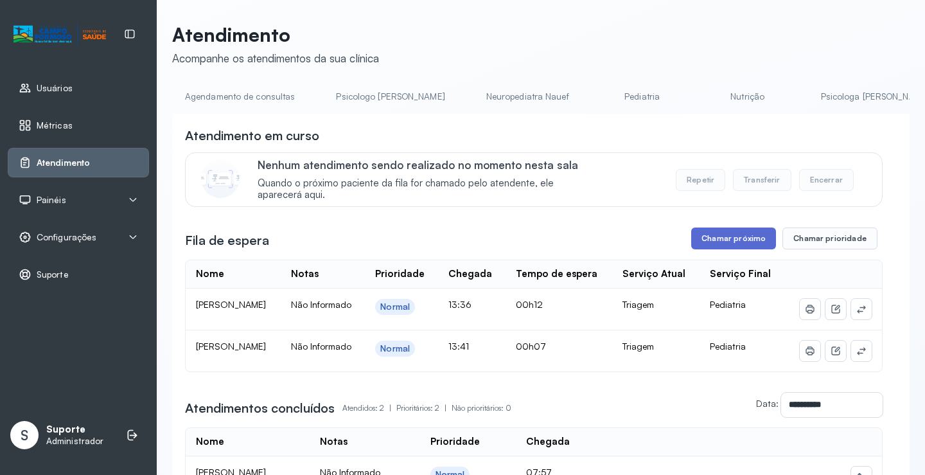
click at [755, 246] on button "Chamar próximo" at bounding box center [733, 238] width 85 height 22
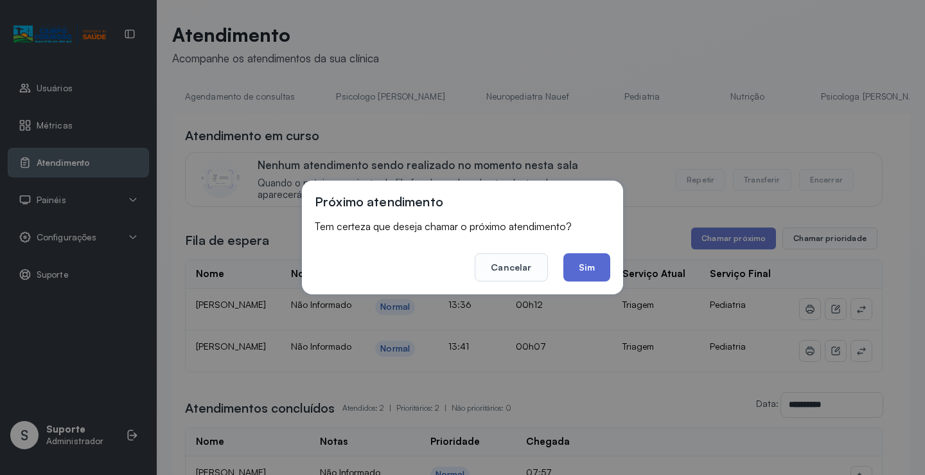
click at [591, 272] on button "Sim" at bounding box center [587, 267] width 47 height 28
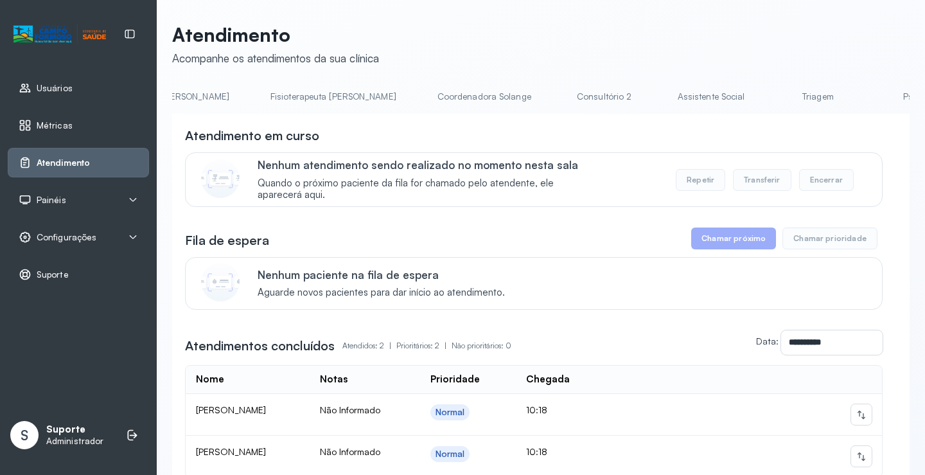
scroll to position [0, 721]
click at [758, 97] on link "Triagem" at bounding box center [803, 96] width 90 height 21
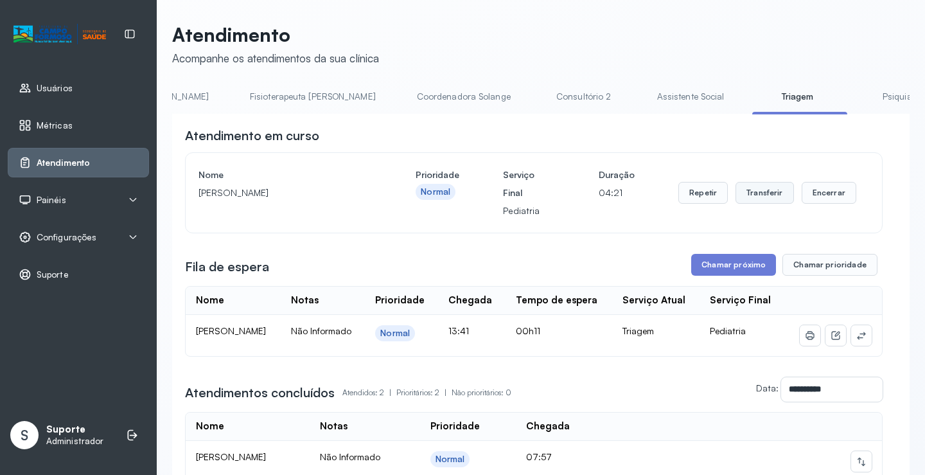
click at [756, 192] on button "Transferir" at bounding box center [765, 193] width 58 height 22
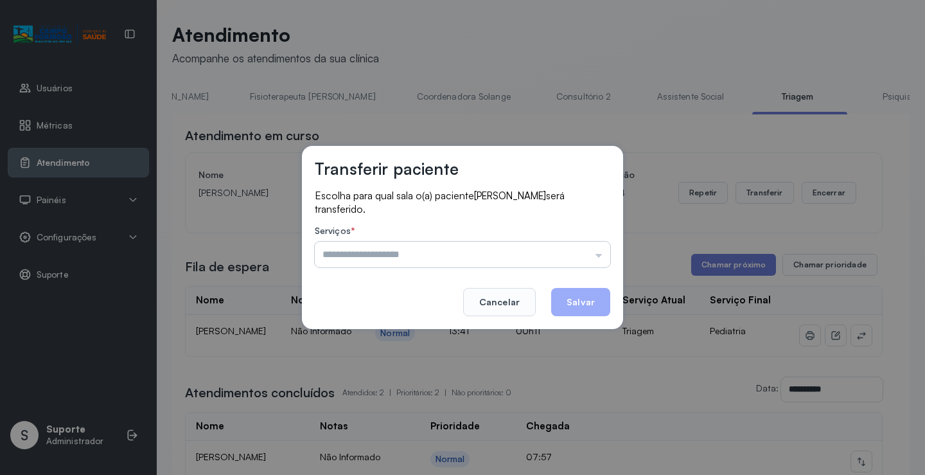
click at [602, 253] on input "text" at bounding box center [463, 255] width 296 height 26
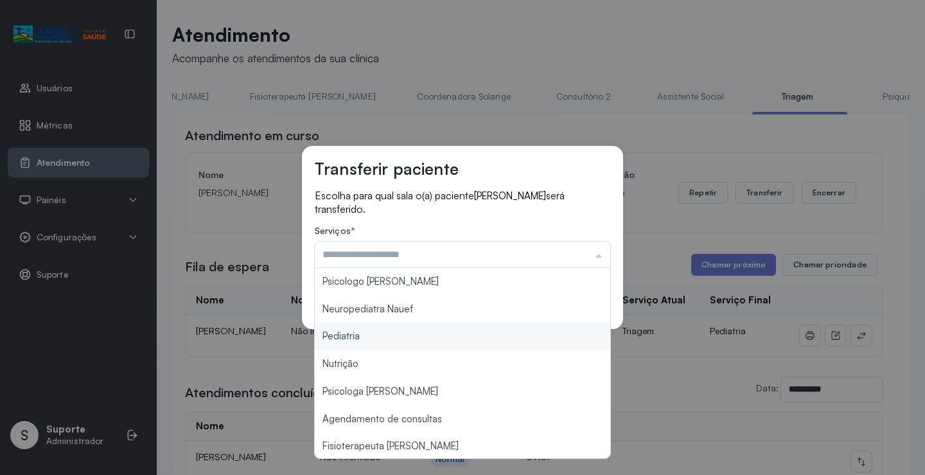
type input "*********"
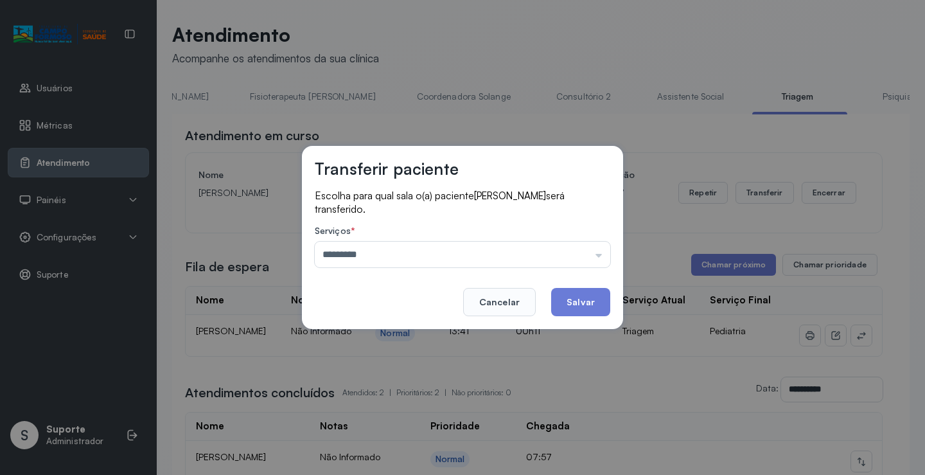
click at [382, 339] on div "Transferir paciente Escolha para qual sala o(a) paciente ISIS EMANUELLY PEREIRA…" at bounding box center [462, 237] width 925 height 475
click at [580, 303] on button "Salvar" at bounding box center [580, 302] width 59 height 28
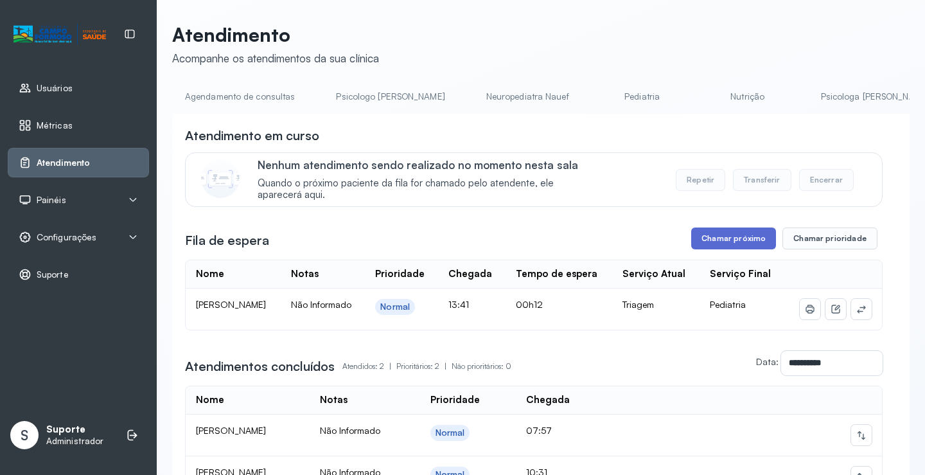
click at [738, 244] on button "Chamar próximo" at bounding box center [733, 238] width 85 height 22
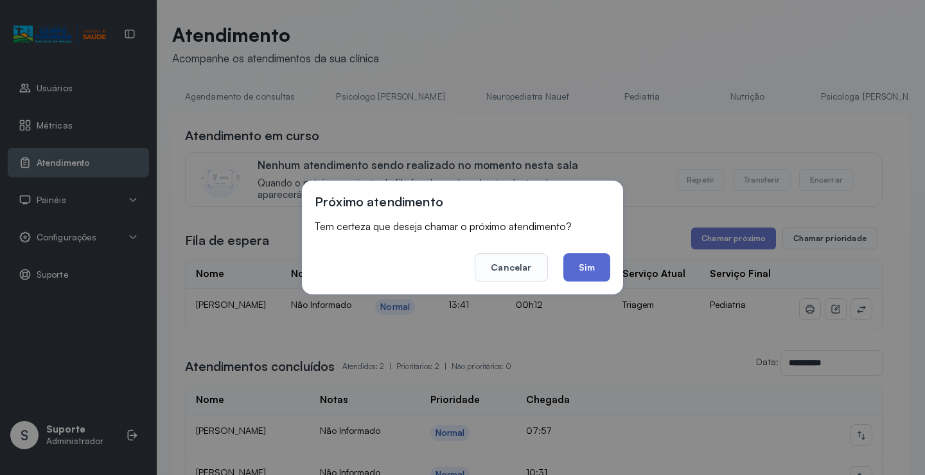
click at [592, 270] on button "Sim" at bounding box center [587, 267] width 47 height 28
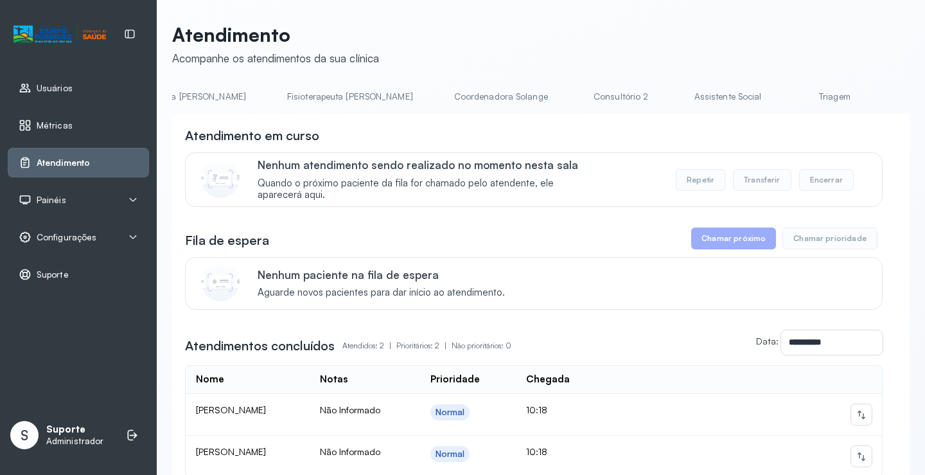
scroll to position [0, 732]
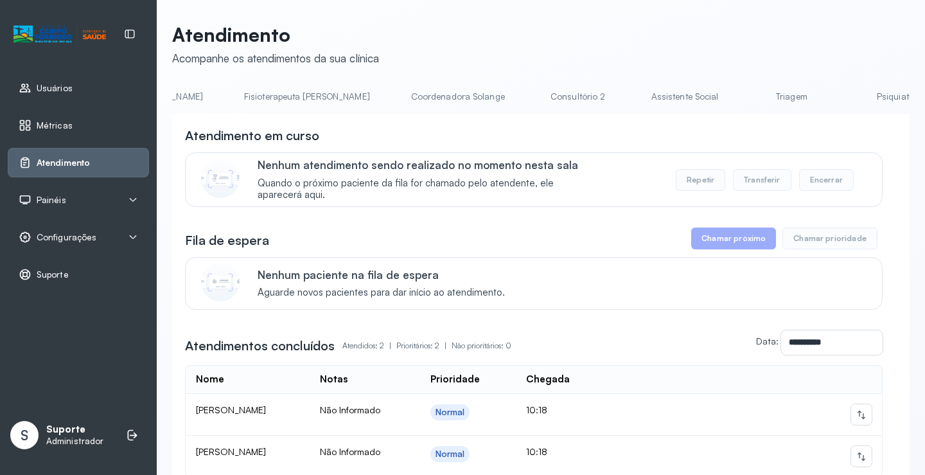
click at [747, 97] on link "Triagem" at bounding box center [792, 96] width 90 height 21
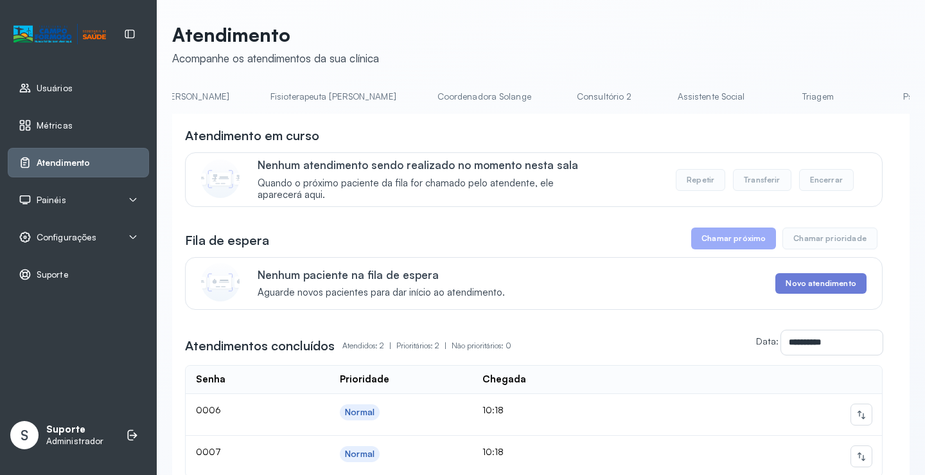
scroll to position [0, 717]
click at [762, 98] on link "Triagem" at bounding box center [807, 96] width 90 height 21
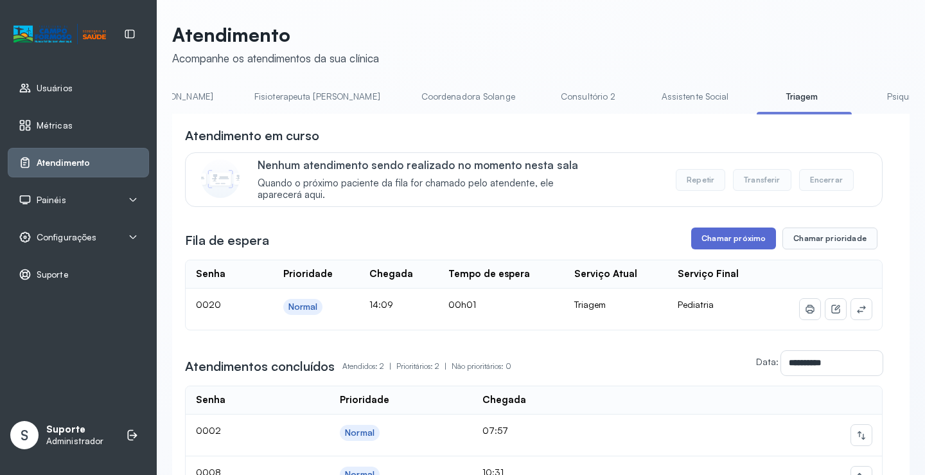
click at [722, 246] on button "Chamar próximo" at bounding box center [733, 238] width 85 height 22
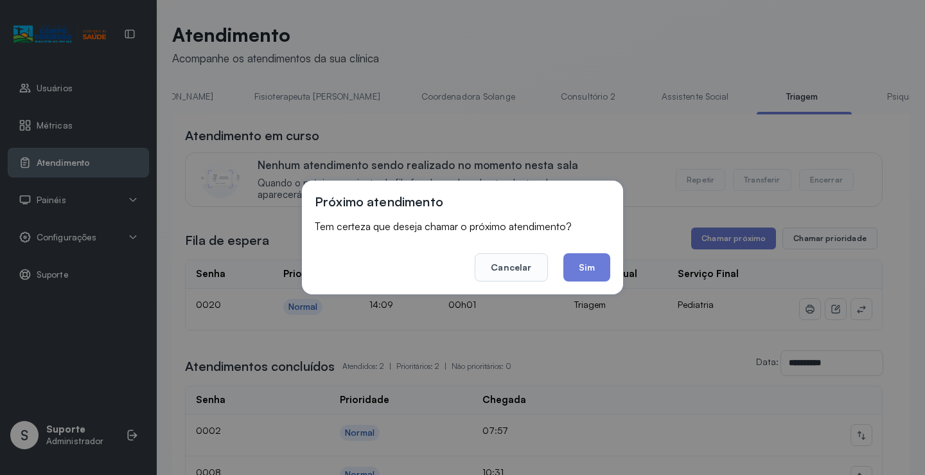
drag, startPoint x: 592, startPoint y: 272, endPoint x: 613, endPoint y: 264, distance: 22.6
click at [593, 272] on button "Sim" at bounding box center [587, 267] width 47 height 28
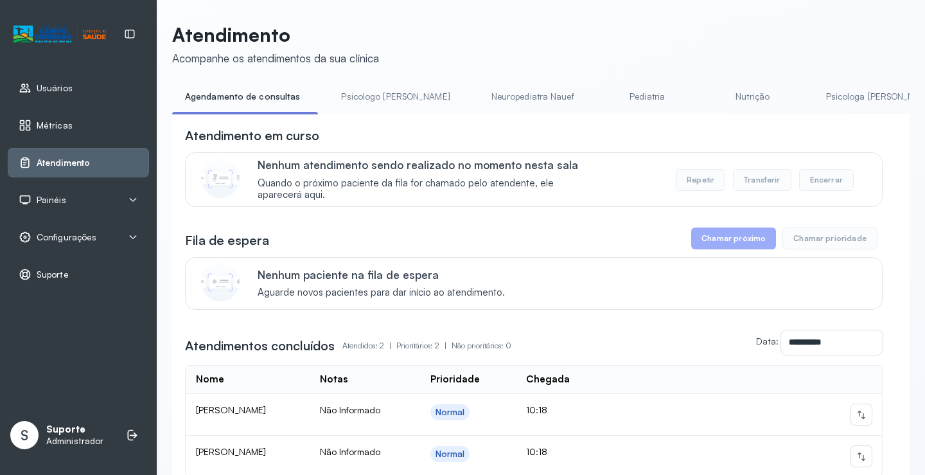
drag, startPoint x: 363, startPoint y: 118, endPoint x: 404, endPoint y: 121, distance: 40.6
click at [404, 121] on div "**********" at bounding box center [541, 337] width 738 height 446
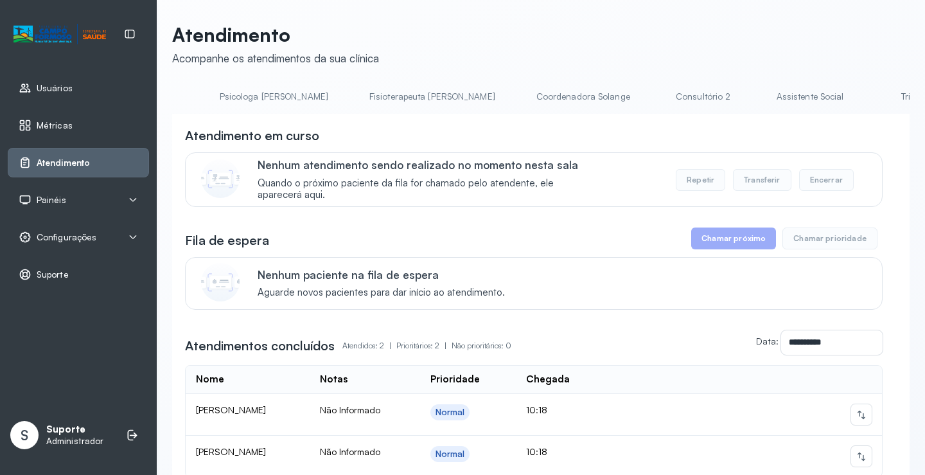
scroll to position [0, 721]
click at [758, 103] on link "Triagem" at bounding box center [803, 96] width 90 height 21
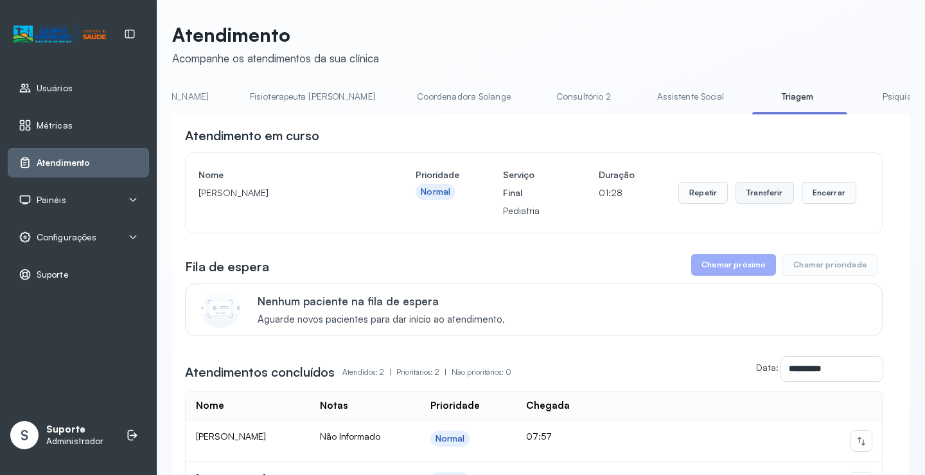
click at [756, 193] on button "Transferir" at bounding box center [765, 193] width 58 height 22
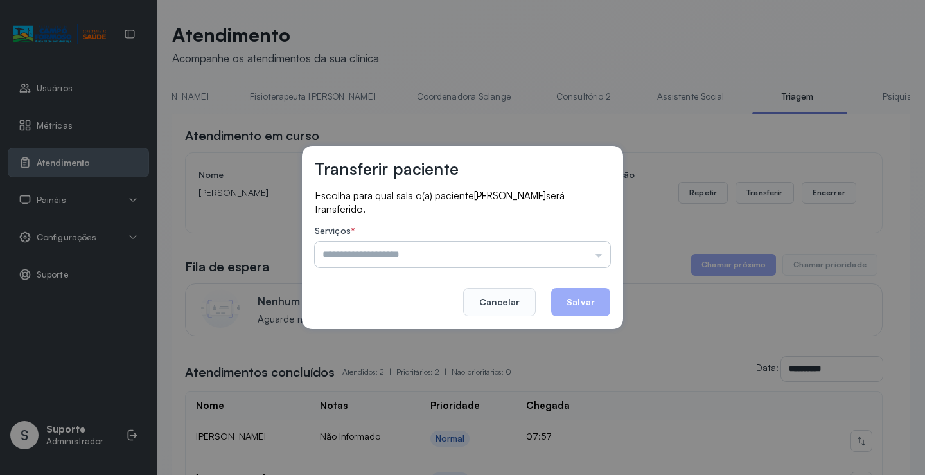
click at [598, 256] on input "text" at bounding box center [463, 255] width 296 height 26
type input "*********"
drag, startPoint x: 380, startPoint y: 337, endPoint x: 416, endPoint y: 338, distance: 36.0
click at [393, 338] on div "Transferir paciente Escolha para qual sala o(a) paciente MALÚ JATOBA ARAUJO ser…" at bounding box center [462, 237] width 925 height 475
click at [582, 310] on button "Salvar" at bounding box center [580, 302] width 59 height 28
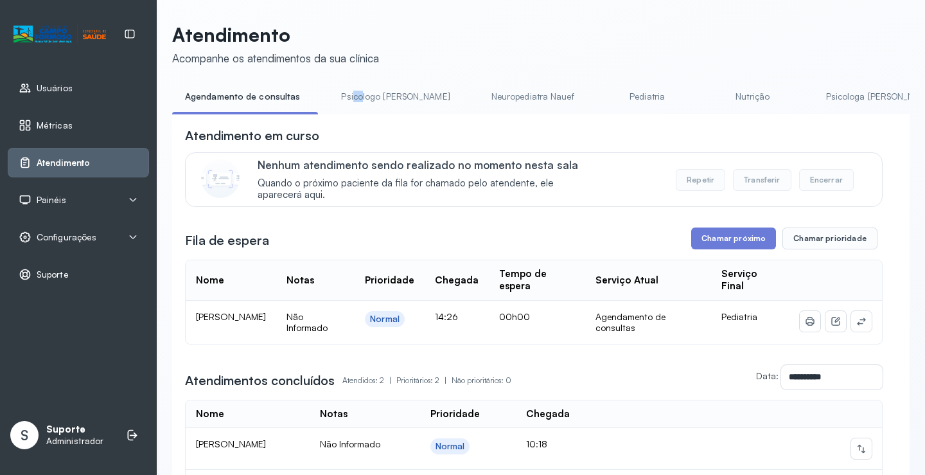
drag, startPoint x: 348, startPoint y: 114, endPoint x: 357, endPoint y: 114, distance: 8.4
click at [357, 114] on li "Psicologo [PERSON_NAME]" at bounding box center [397, 100] width 139 height 29
click at [739, 247] on button "Chamar próximo" at bounding box center [733, 238] width 85 height 22
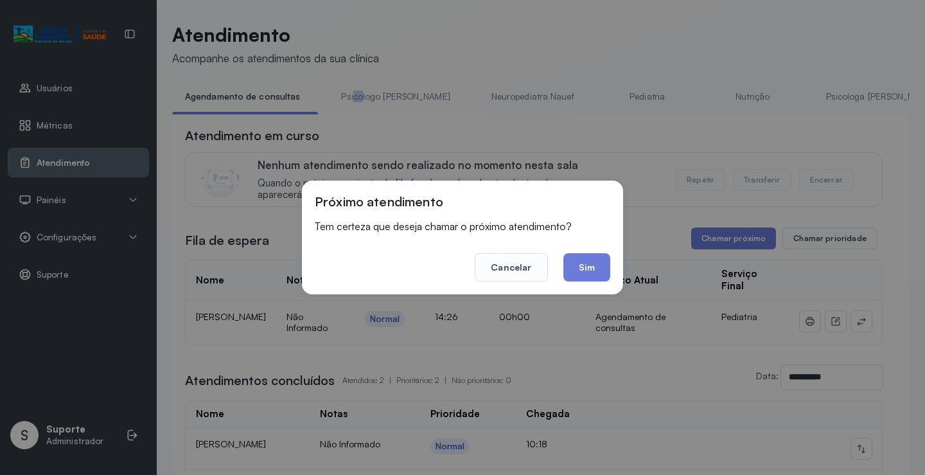
click at [589, 273] on button "Sim" at bounding box center [587, 267] width 47 height 28
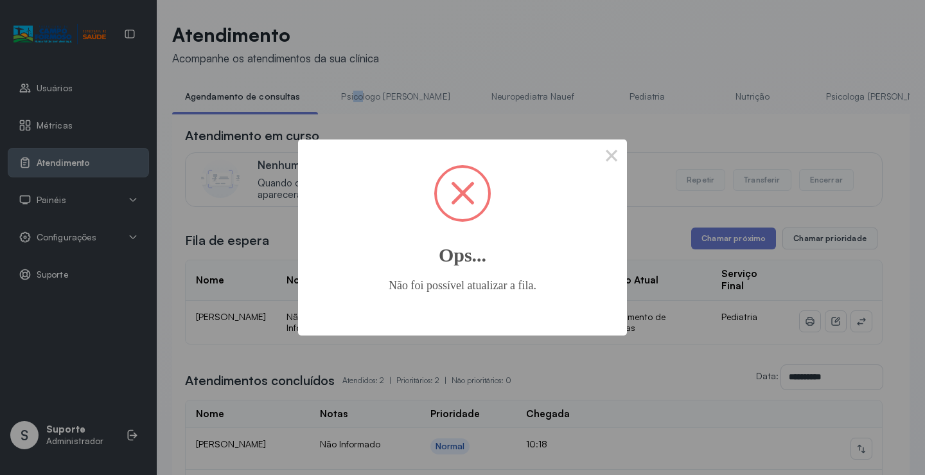
drag, startPoint x: 623, startPoint y: 141, endPoint x: 619, endPoint y: 156, distance: 14.7
click at [620, 152] on button "×" at bounding box center [611, 154] width 31 height 31
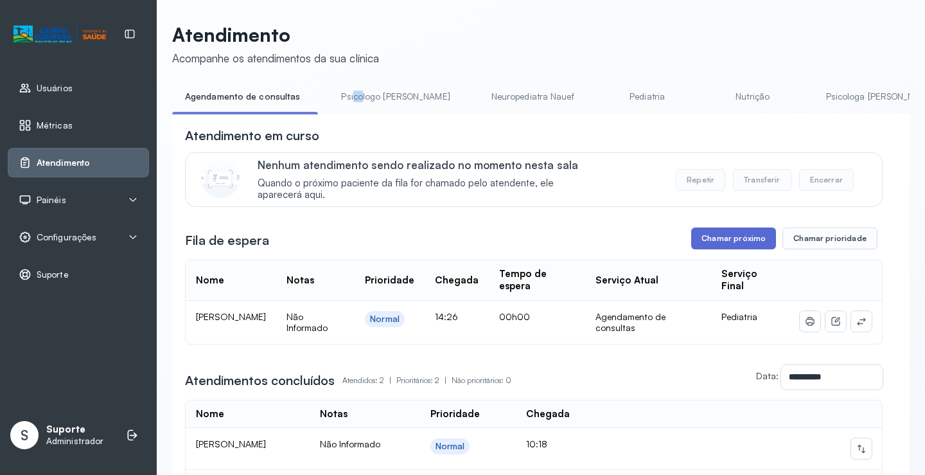
click at [747, 244] on button "Chamar próximo" at bounding box center [733, 238] width 85 height 22
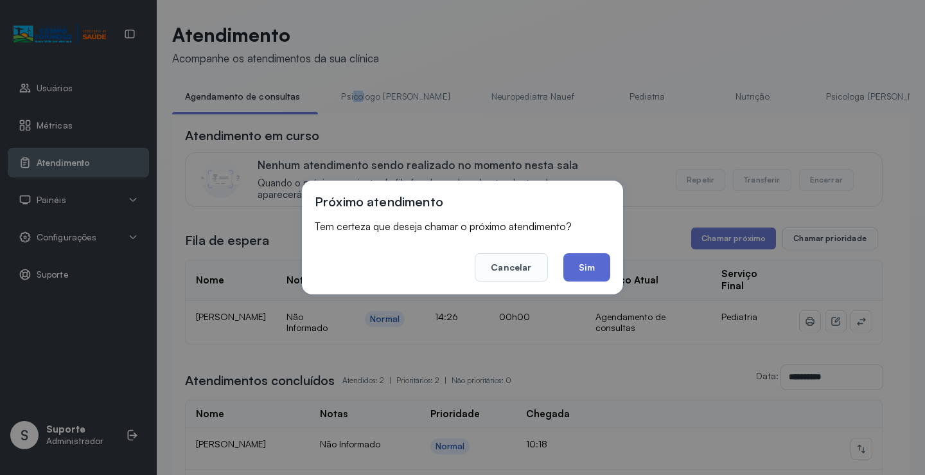
click at [596, 276] on button "Sim" at bounding box center [587, 267] width 47 height 28
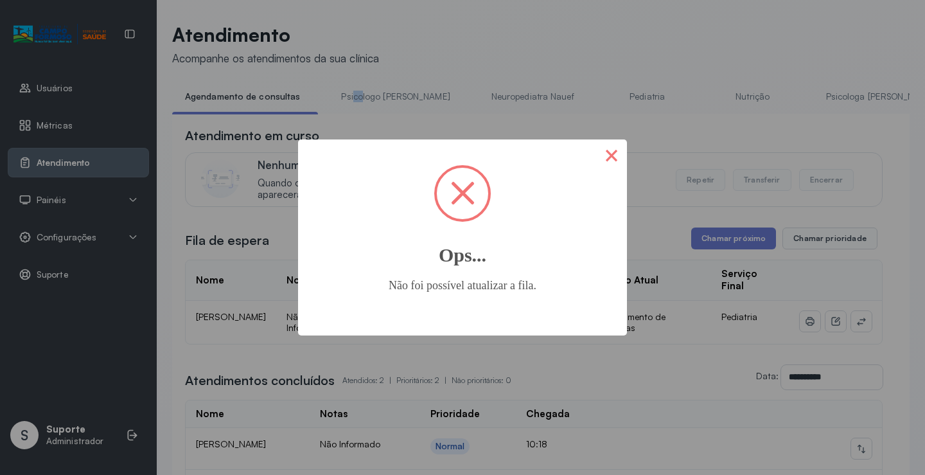
click at [617, 161] on button "×" at bounding box center [611, 154] width 31 height 31
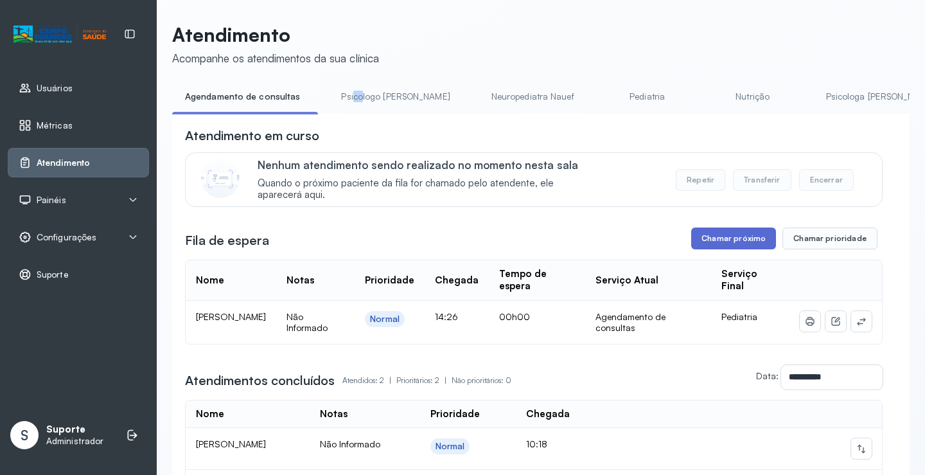
click at [717, 249] on button "Chamar próximo" at bounding box center [733, 238] width 85 height 22
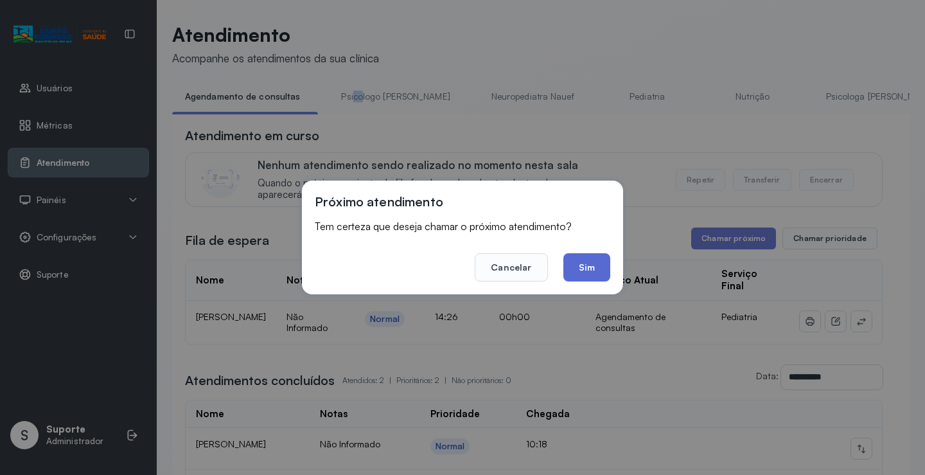
click at [601, 273] on button "Sim" at bounding box center [587, 267] width 47 height 28
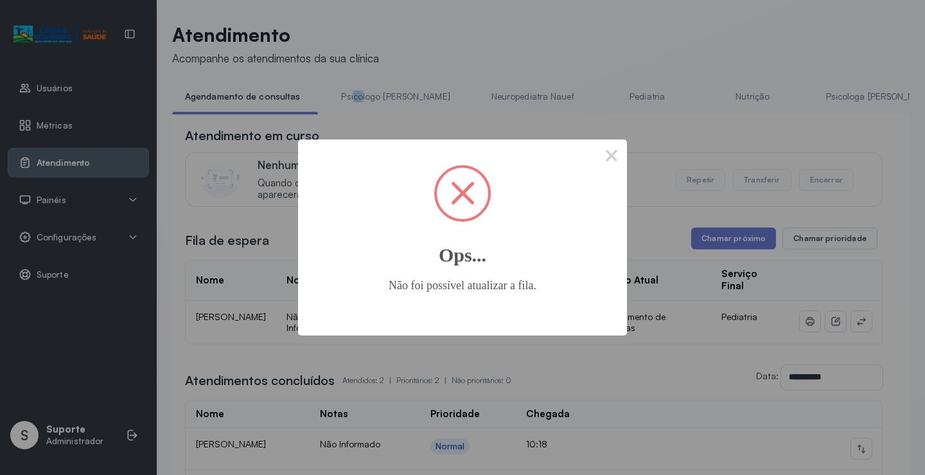
drag, startPoint x: 610, startPoint y: 163, endPoint x: 565, endPoint y: 165, distance: 45.1
click at [603, 165] on button "×" at bounding box center [611, 154] width 31 height 31
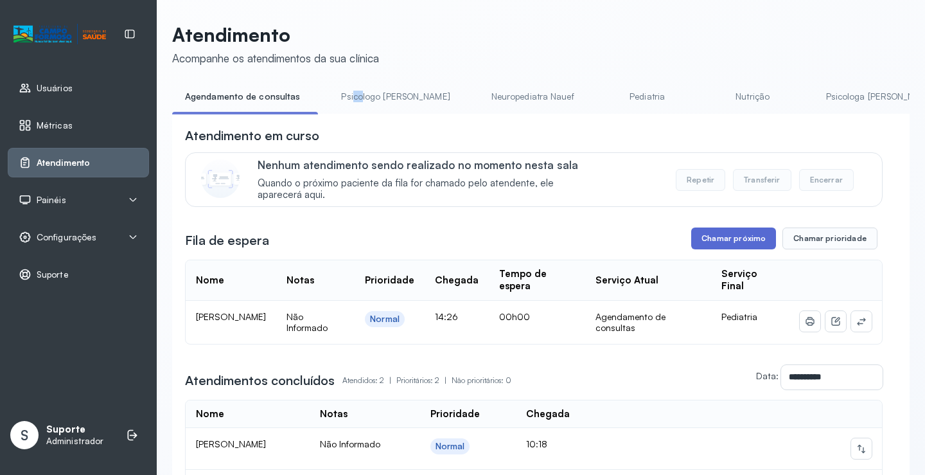
click at [753, 248] on button "Chamar próximo" at bounding box center [733, 238] width 85 height 22
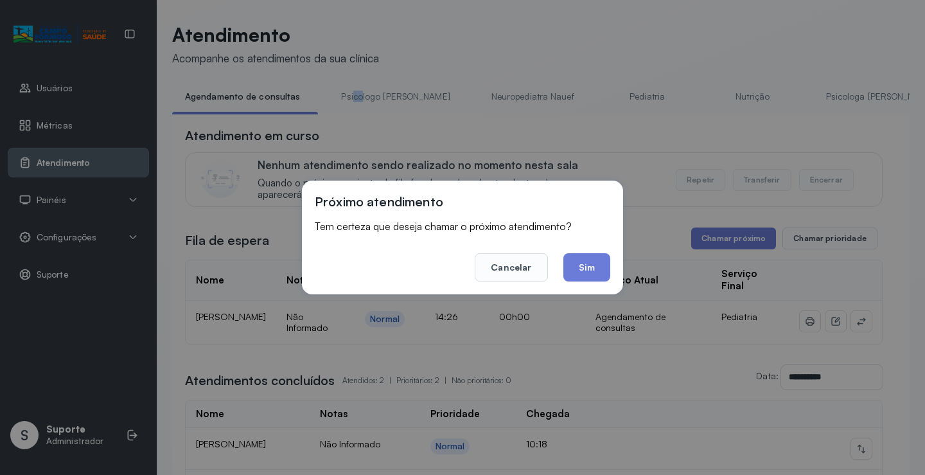
click at [604, 280] on button "Sim" at bounding box center [587, 267] width 47 height 28
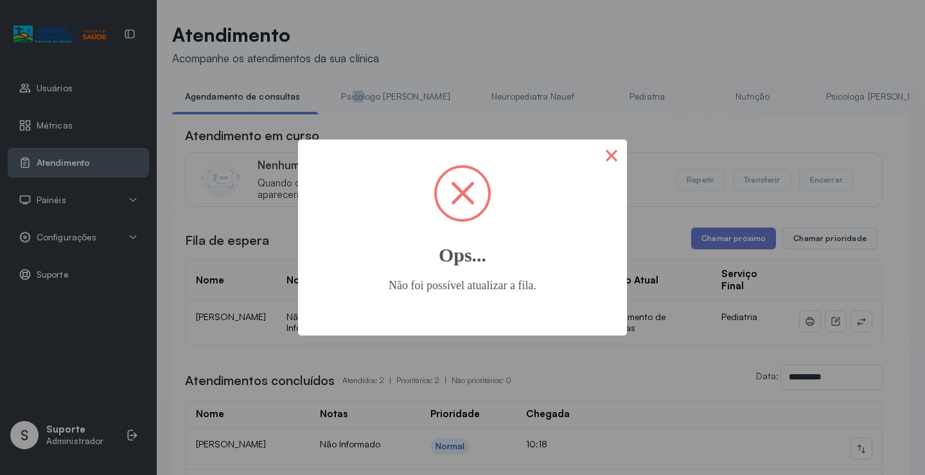
click at [619, 153] on button "×" at bounding box center [611, 154] width 31 height 31
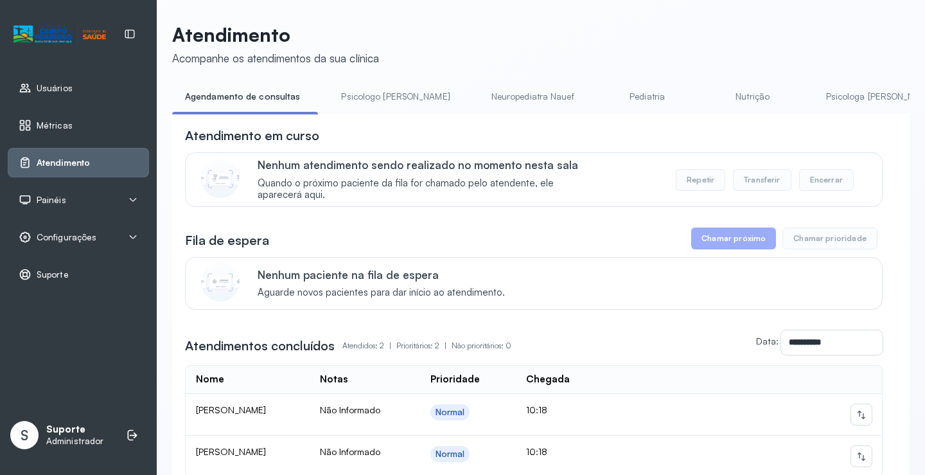
click at [378, 112] on li "Psicologo [PERSON_NAME]" at bounding box center [397, 100] width 139 height 29
click at [819, 100] on link "Triagem" at bounding box center [864, 96] width 90 height 21
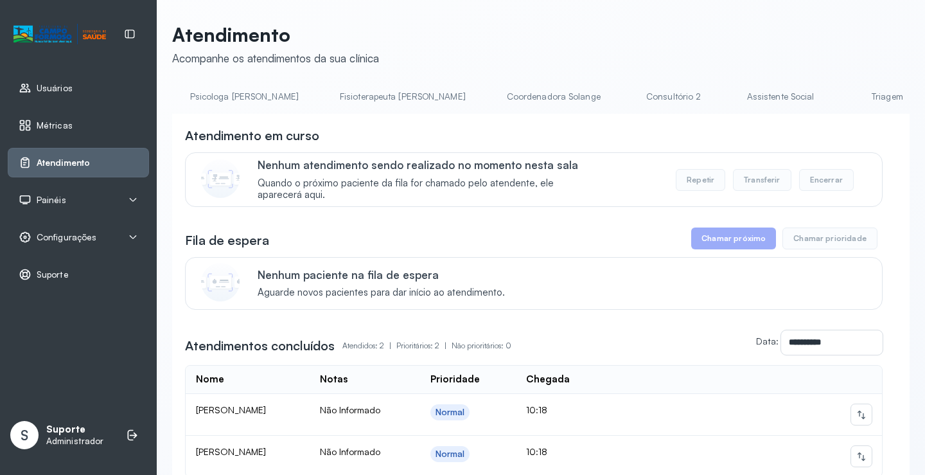
scroll to position [0, 749]
click at [729, 96] on link "Triagem" at bounding box center [774, 96] width 90 height 21
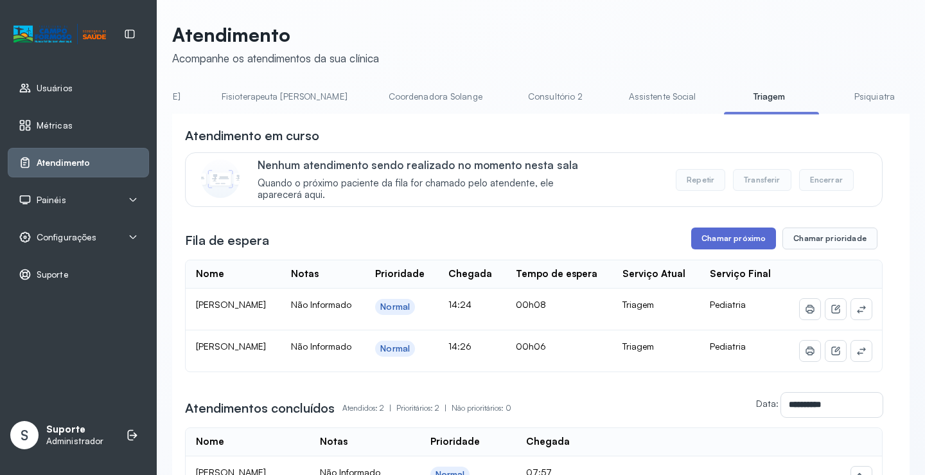
click at [740, 240] on button "Chamar próximo" at bounding box center [733, 238] width 85 height 22
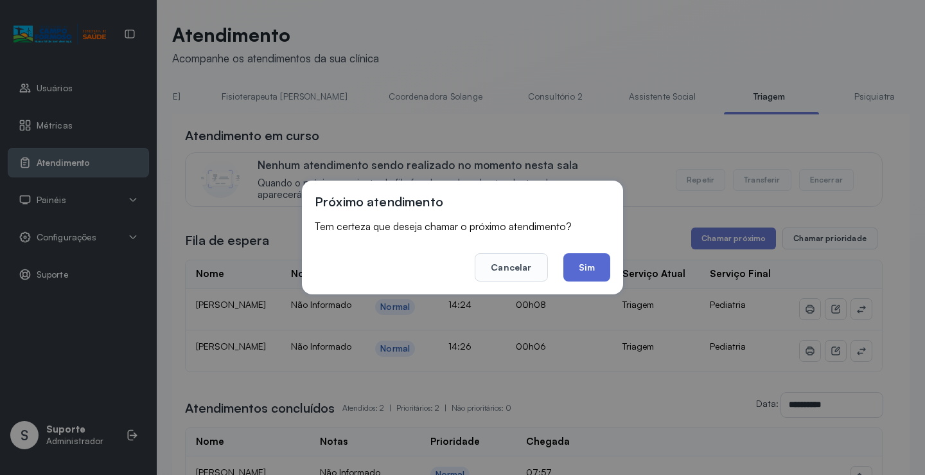
click at [589, 273] on button "Sim" at bounding box center [587, 267] width 47 height 28
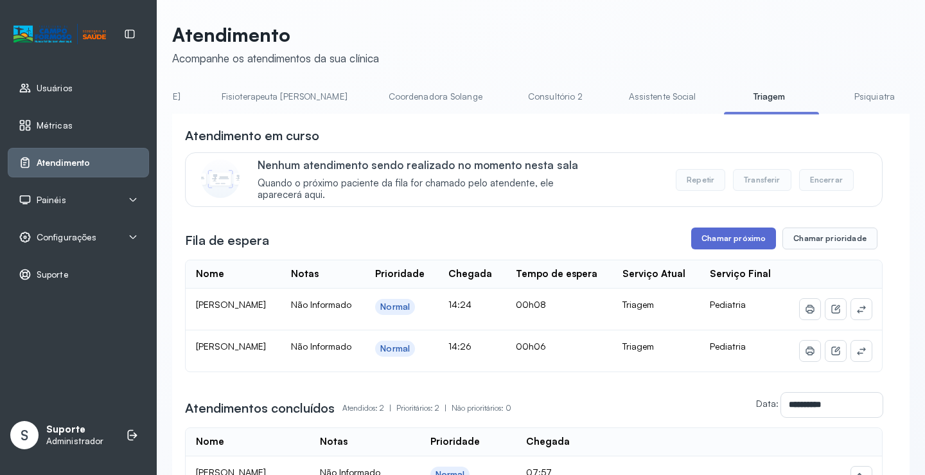
click at [738, 245] on button "Chamar próximo" at bounding box center [733, 238] width 85 height 22
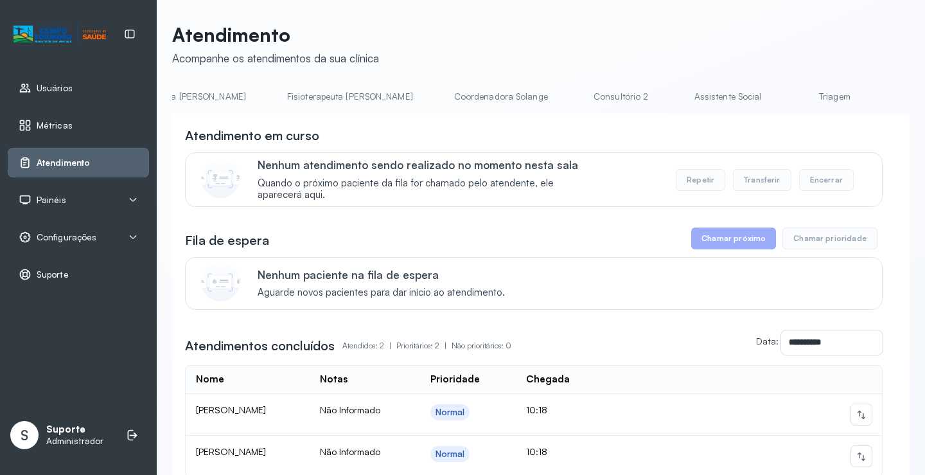
scroll to position [0, 697]
click at [782, 107] on li "Triagem" at bounding box center [829, 100] width 95 height 29
click at [782, 105] on link "Triagem" at bounding box center [827, 96] width 90 height 21
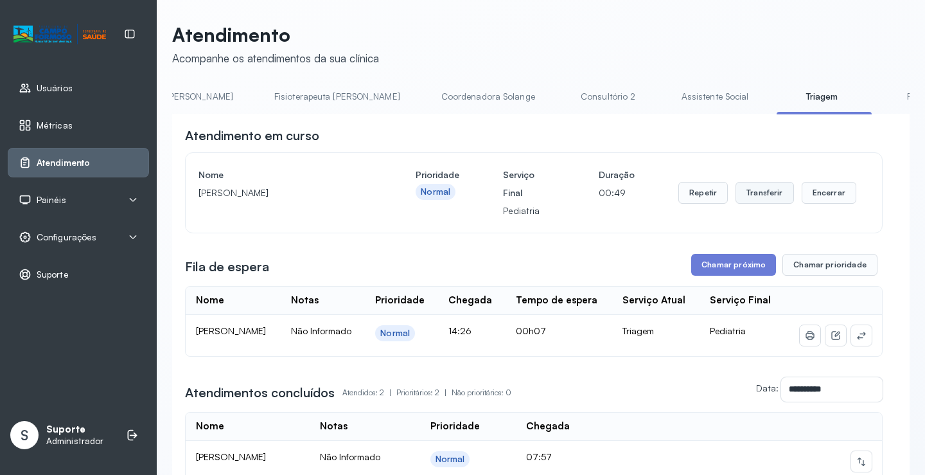
click at [760, 193] on button "Transferir" at bounding box center [765, 193] width 58 height 22
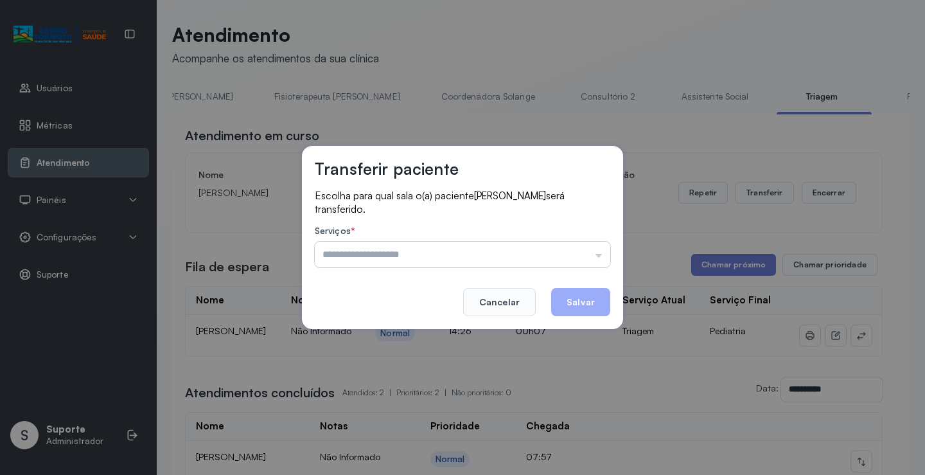
click at [598, 259] on input "text" at bounding box center [463, 255] width 296 height 26
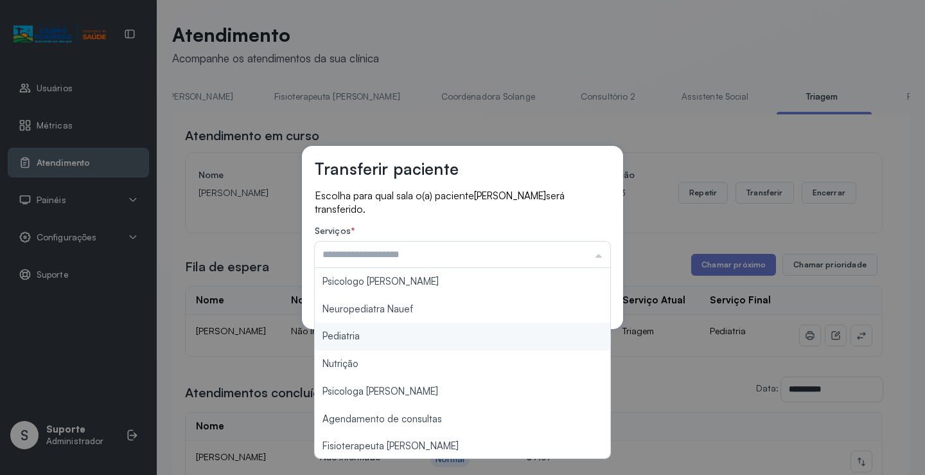
type input "*********"
click at [452, 334] on div "Transferir paciente Escolha para qual sala o(a) paciente [PERSON_NAME] será tra…" at bounding box center [462, 237] width 925 height 475
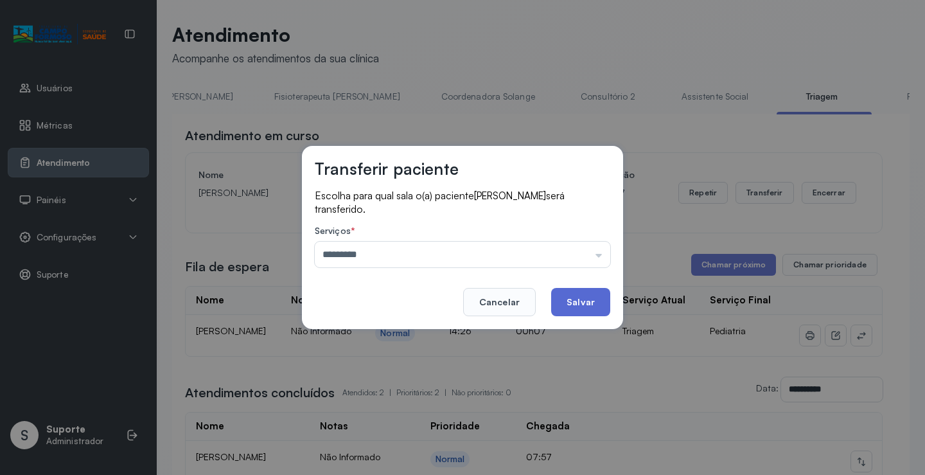
click at [595, 295] on button "Salvar" at bounding box center [580, 302] width 59 height 28
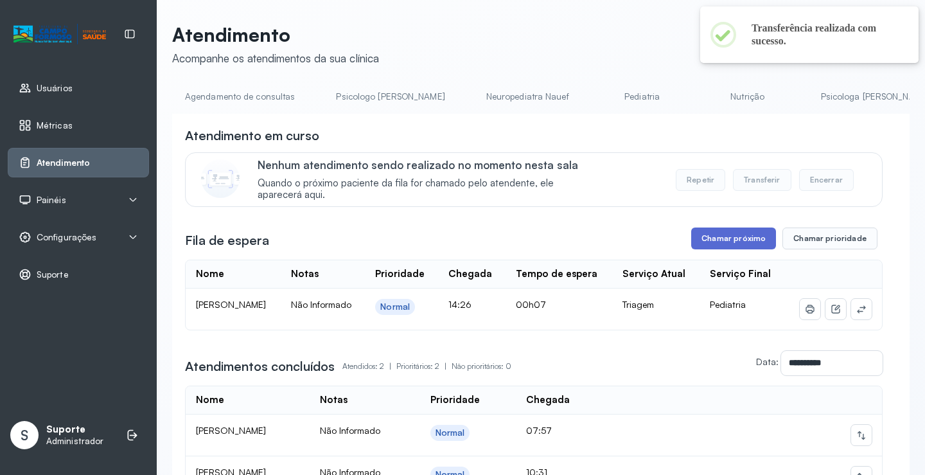
click at [725, 239] on button "Chamar próximo" at bounding box center [733, 238] width 85 height 22
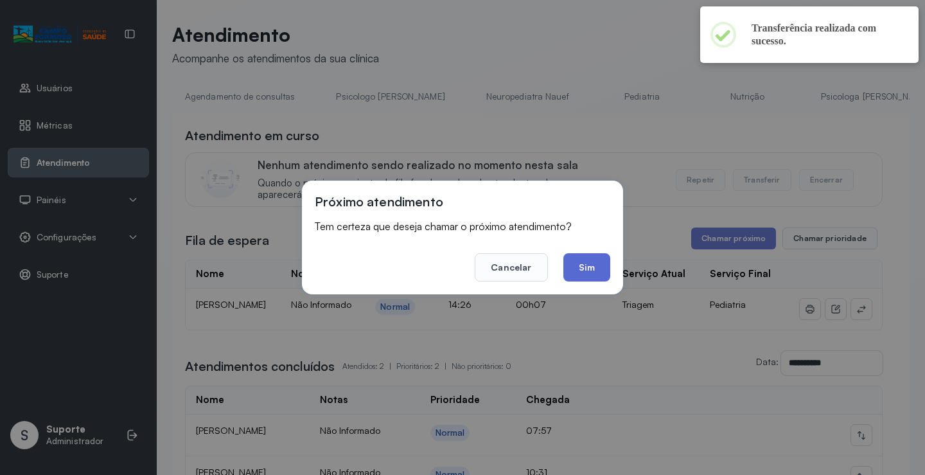
drag, startPoint x: 584, startPoint y: 276, endPoint x: 585, endPoint y: 269, distance: 7.1
click at [585, 269] on button "Sim" at bounding box center [587, 267] width 47 height 28
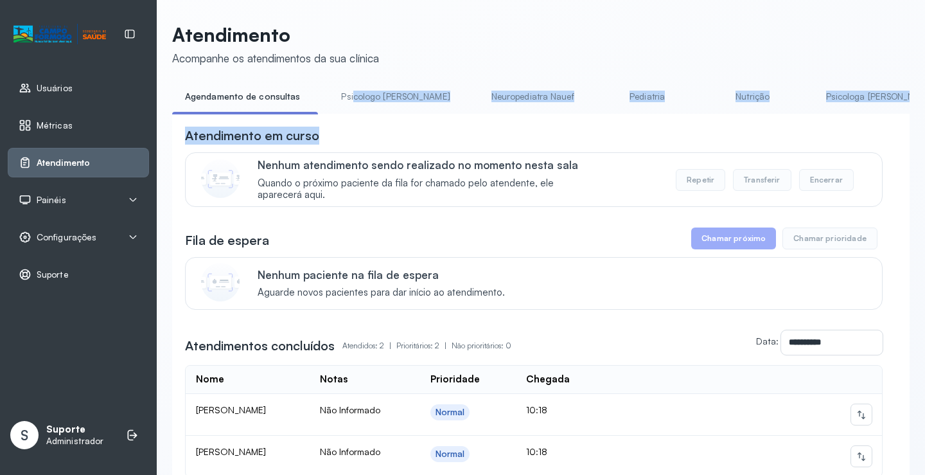
drag, startPoint x: 347, startPoint y: 113, endPoint x: 394, endPoint y: 129, distance: 49.4
click at [399, 127] on div "**********" at bounding box center [541, 323] width 738 height 474
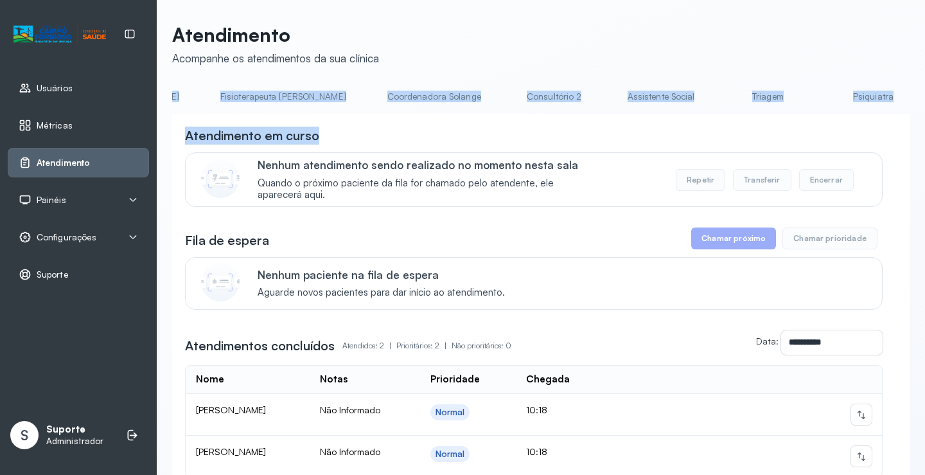
scroll to position [0, 777]
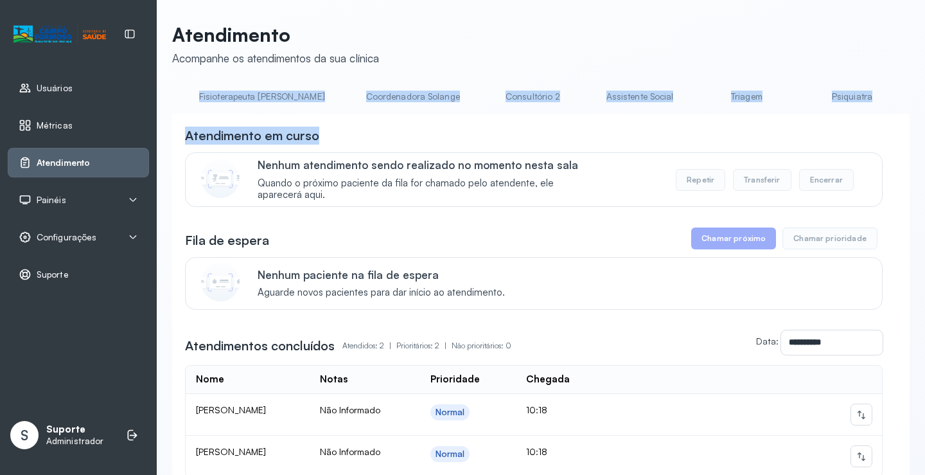
click at [702, 102] on link "Triagem" at bounding box center [747, 96] width 90 height 21
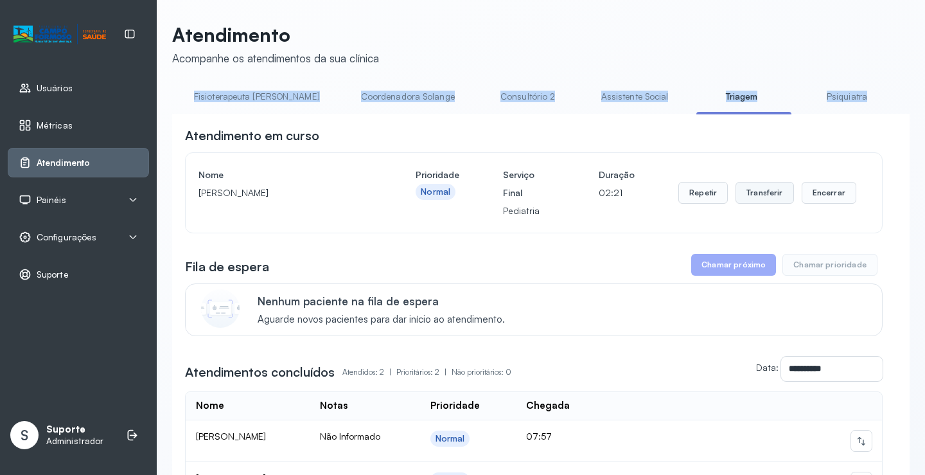
click at [769, 194] on button "Transferir" at bounding box center [765, 193] width 58 height 22
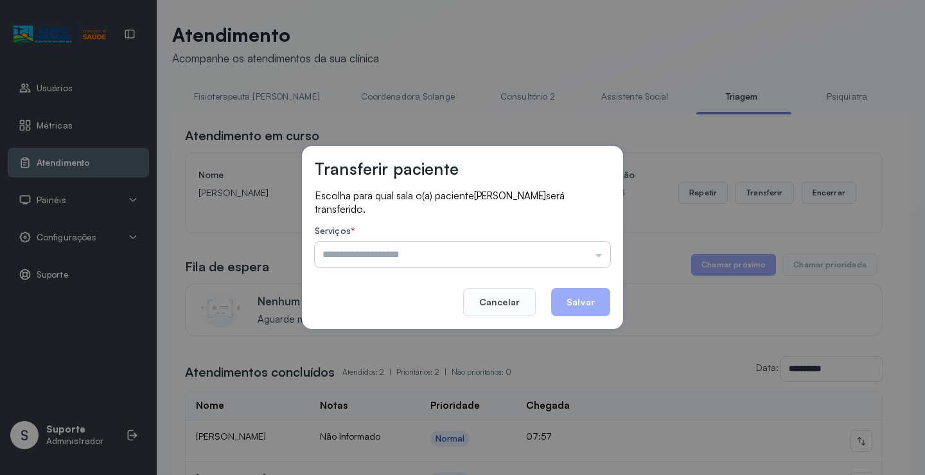
click at [602, 255] on input "text" at bounding box center [463, 255] width 296 height 26
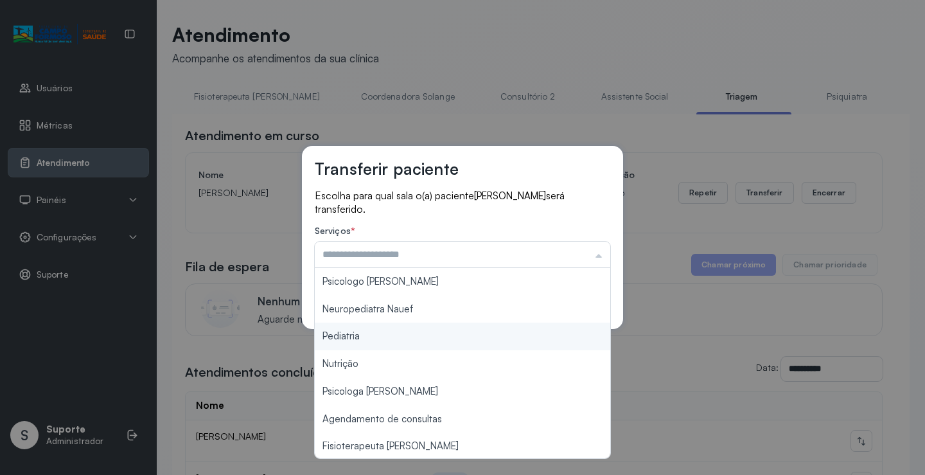
type input "*********"
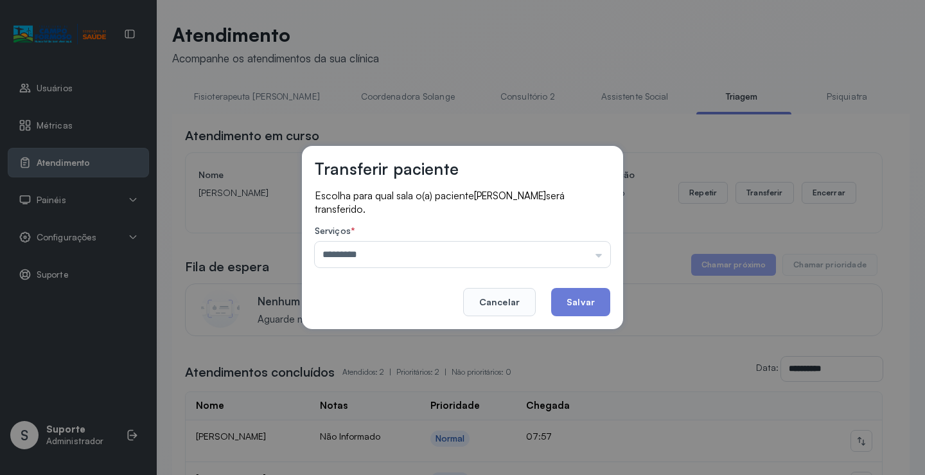
click at [436, 334] on div "Transferir paciente Escolha para qual sala o(a) paciente GEOVANNA SILVA NEVES s…" at bounding box center [462, 237] width 925 height 475
click at [587, 298] on button "Salvar" at bounding box center [580, 302] width 59 height 28
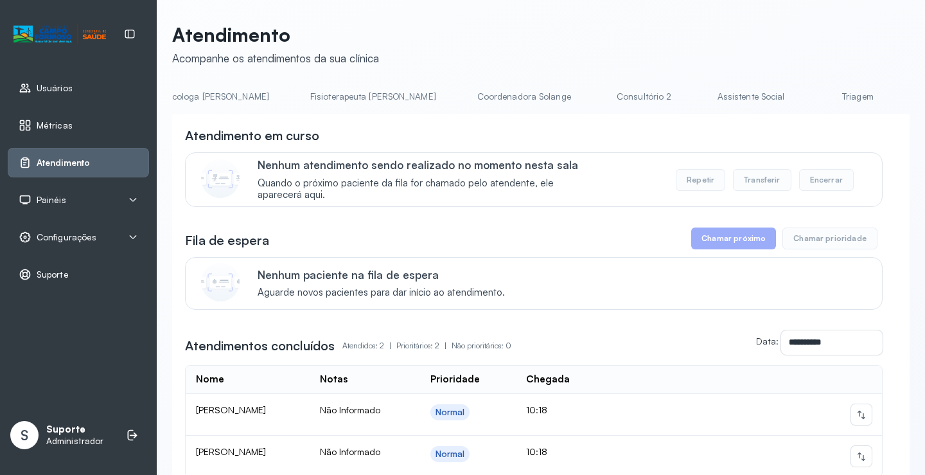
scroll to position [0, 689]
click at [790, 102] on link "Triagem" at bounding box center [835, 96] width 90 height 21
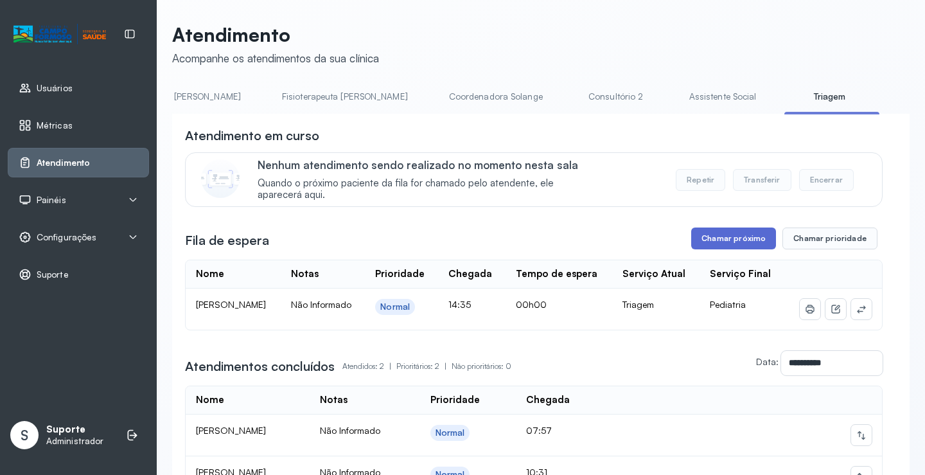
click at [731, 241] on button "Chamar próximo" at bounding box center [733, 238] width 85 height 22
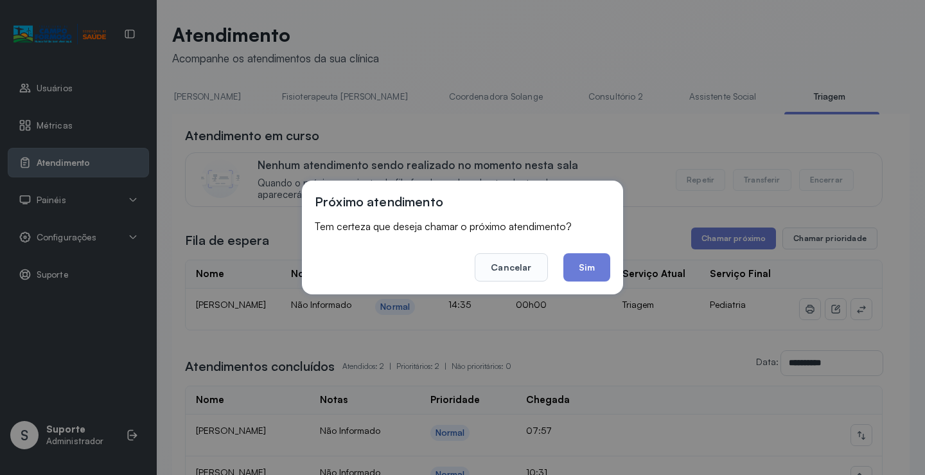
click at [591, 269] on button "Sim" at bounding box center [587, 267] width 47 height 28
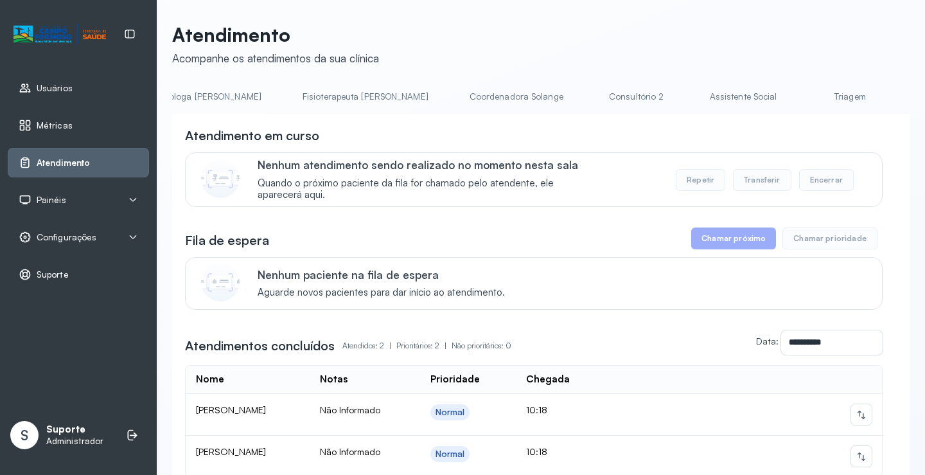
scroll to position [0, 684]
click at [794, 104] on link "Triagem" at bounding box center [839, 96] width 90 height 21
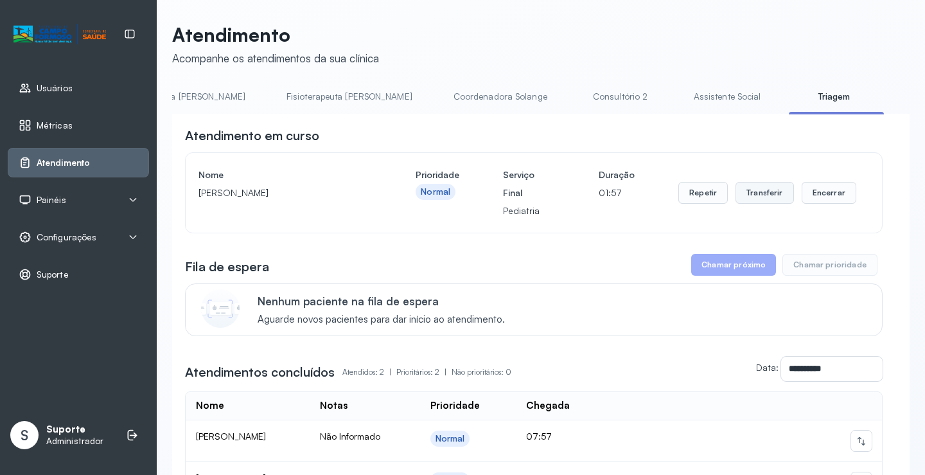
drag, startPoint x: 780, startPoint y: 194, endPoint x: 765, endPoint y: 202, distance: 16.7
click at [765, 202] on button "Transferir" at bounding box center [765, 193] width 58 height 22
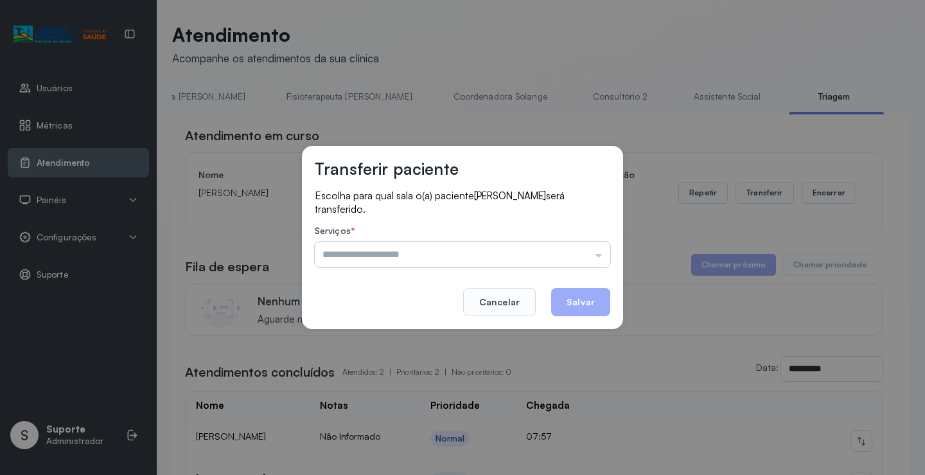
click at [600, 254] on input "text" at bounding box center [463, 255] width 296 height 26
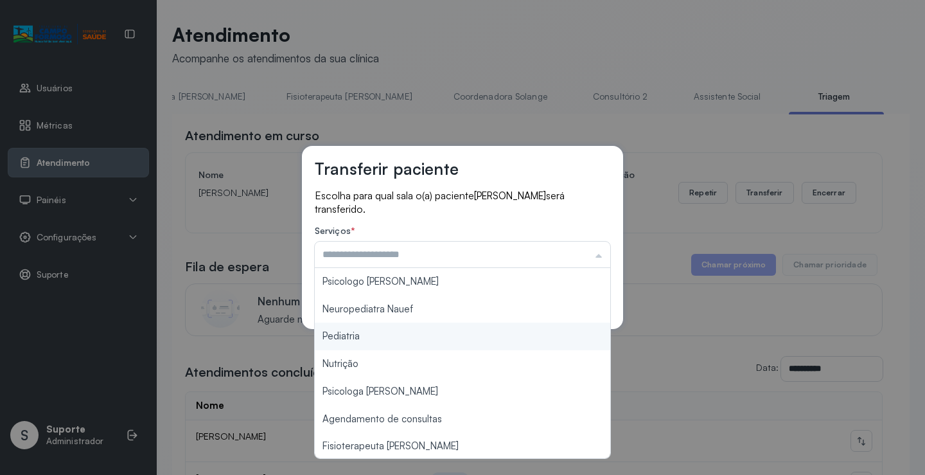
type input "*********"
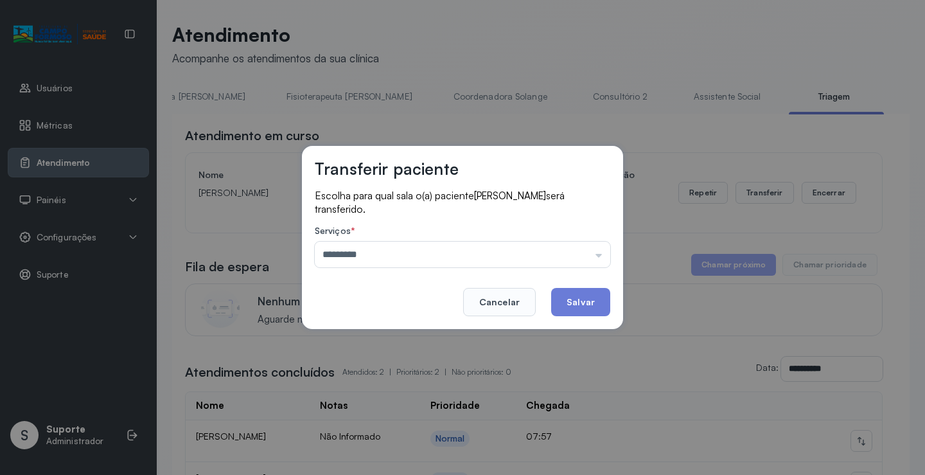
click at [400, 339] on div "Transferir paciente Escolha para qual sala o(a) paciente [PERSON_NAME] será tra…" at bounding box center [462, 237] width 925 height 475
click at [578, 298] on button "Salvar" at bounding box center [580, 302] width 59 height 28
